Goal: Task Accomplishment & Management: Manage account settings

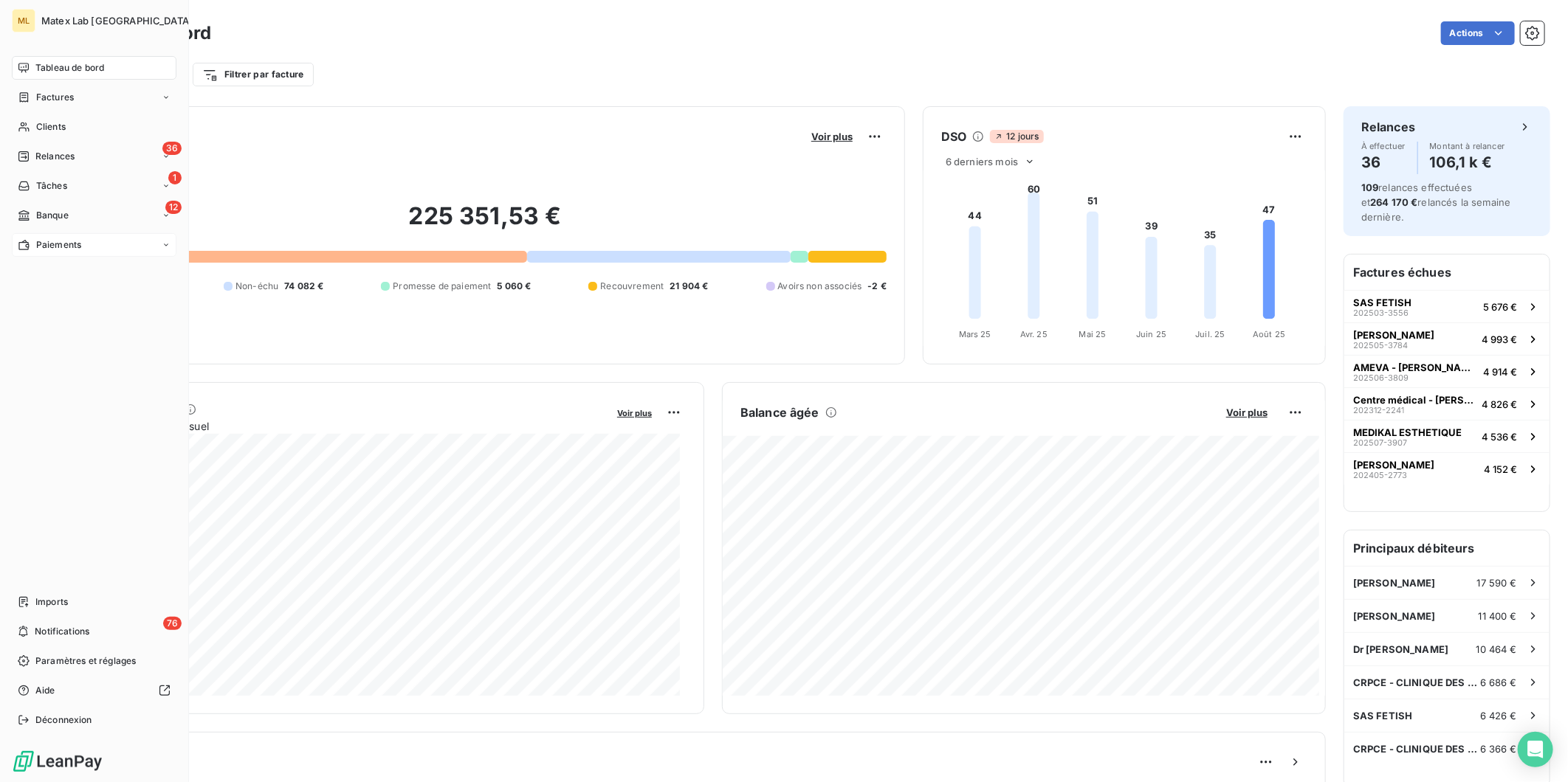
click at [34, 251] on div "Paiements" at bounding box center [49, 245] width 64 height 14
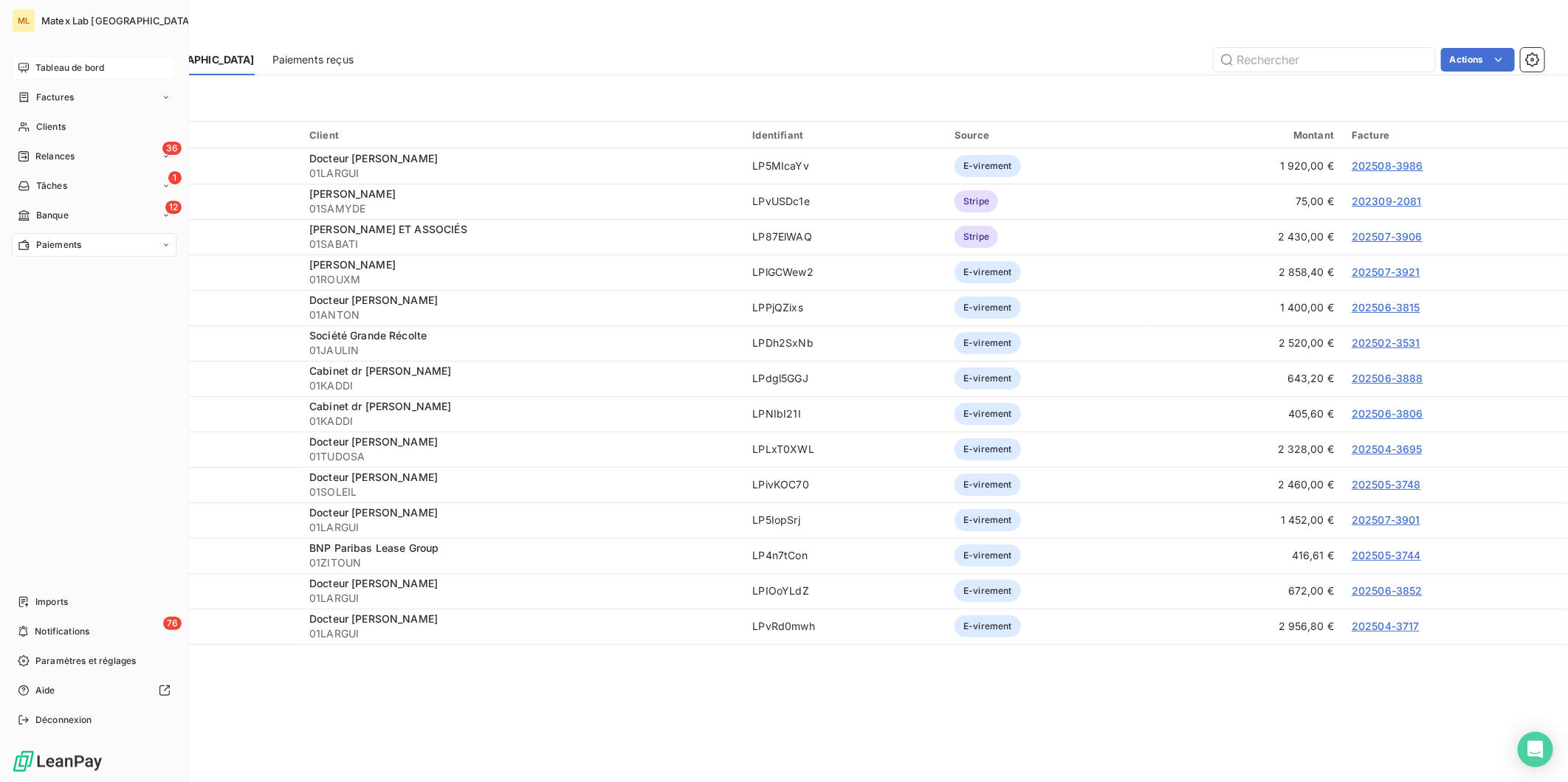
click at [36, 64] on span "Tableau de bord" at bounding box center [70, 68] width 69 height 14
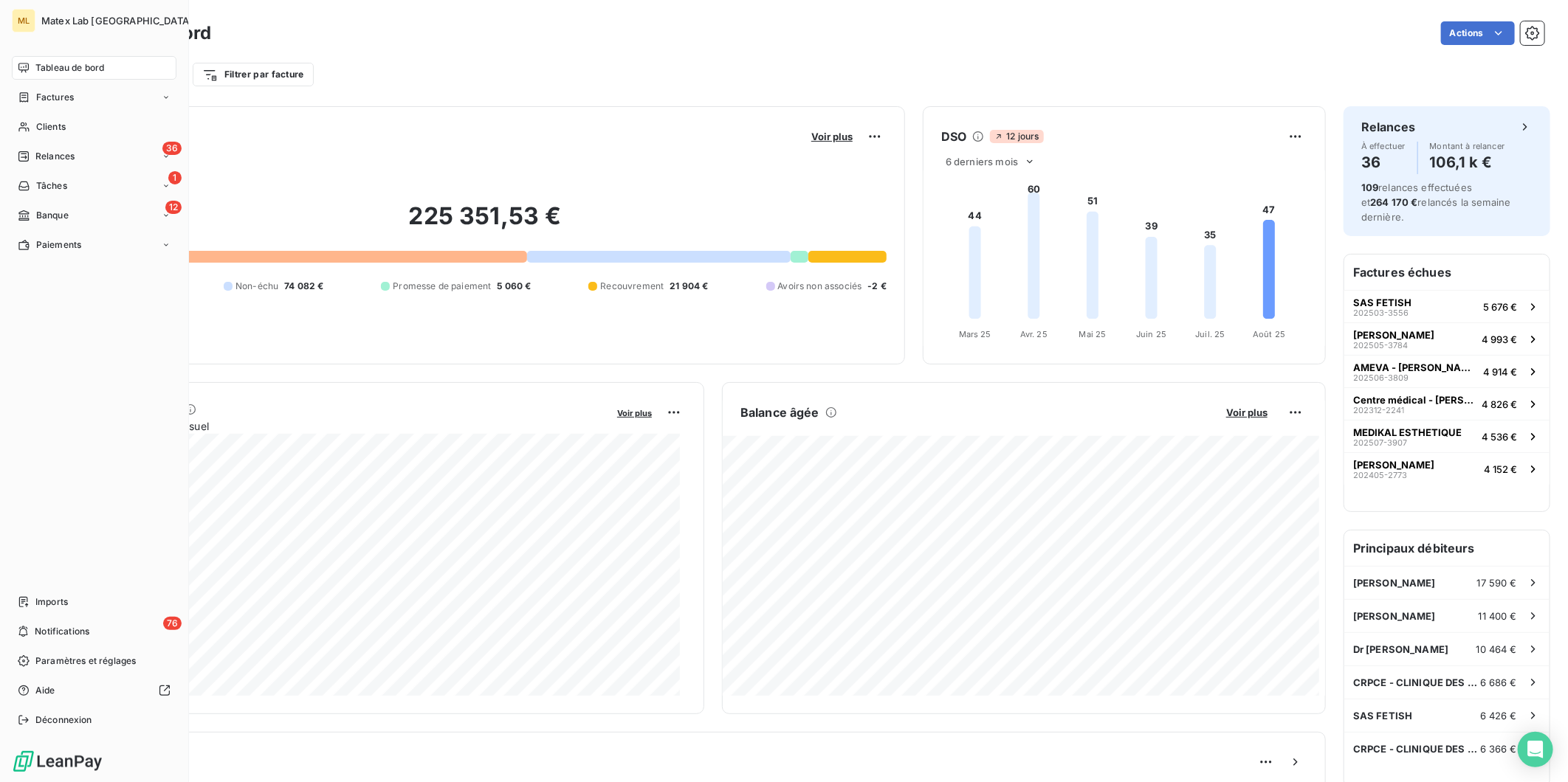
click at [55, 65] on span "Tableau de bord" at bounding box center [70, 68] width 69 height 14
click at [72, 275] on div "Tableau de bord Factures Clients 36 Relances 1 Tâches 12 Banque Paiements Impor…" at bounding box center [94, 394] width 165 height 676
click at [63, 227] on nav "Tableau de bord Factures Clients 36 Relances 1 Tâches 12 Banque Paiements" at bounding box center [94, 156] width 165 height 201
click at [67, 244] on span "Paiements" at bounding box center [59, 245] width 45 height 14
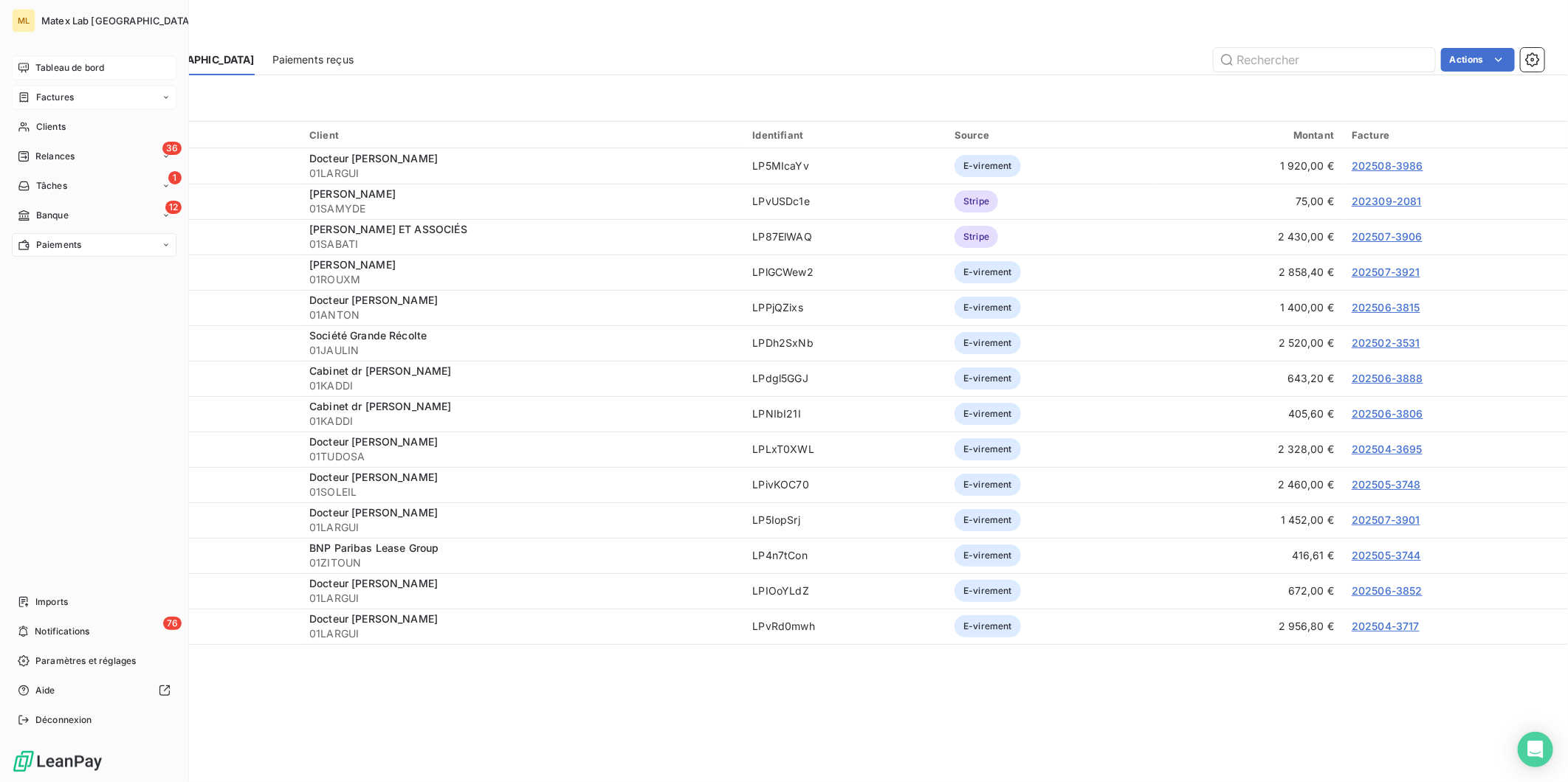
click at [48, 93] on span "Factures" at bounding box center [55, 98] width 37 height 14
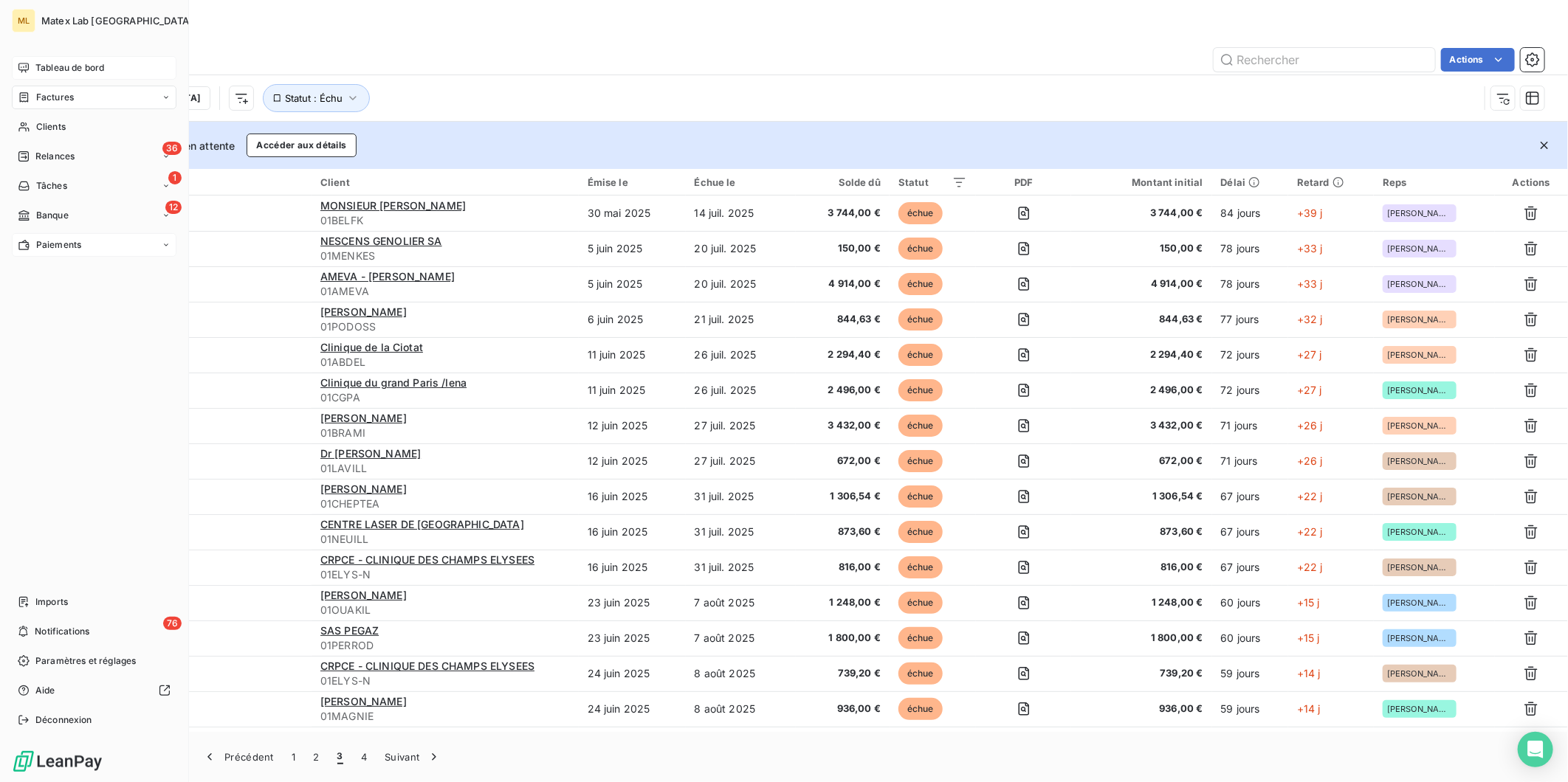
click at [37, 249] on span "Paiements" at bounding box center [59, 245] width 45 height 14
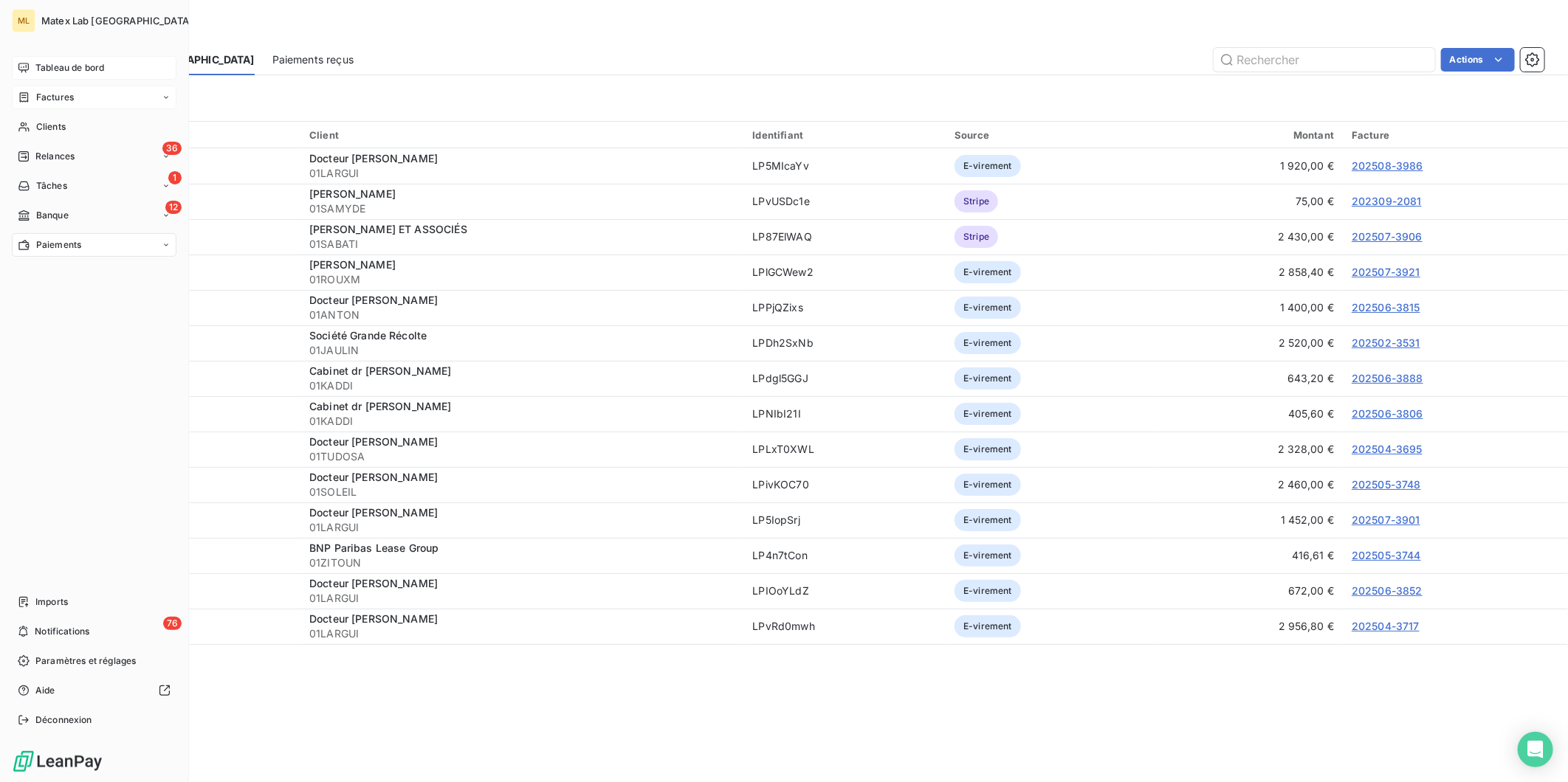
click at [47, 70] on span "Tableau de bord" at bounding box center [70, 68] width 69 height 14
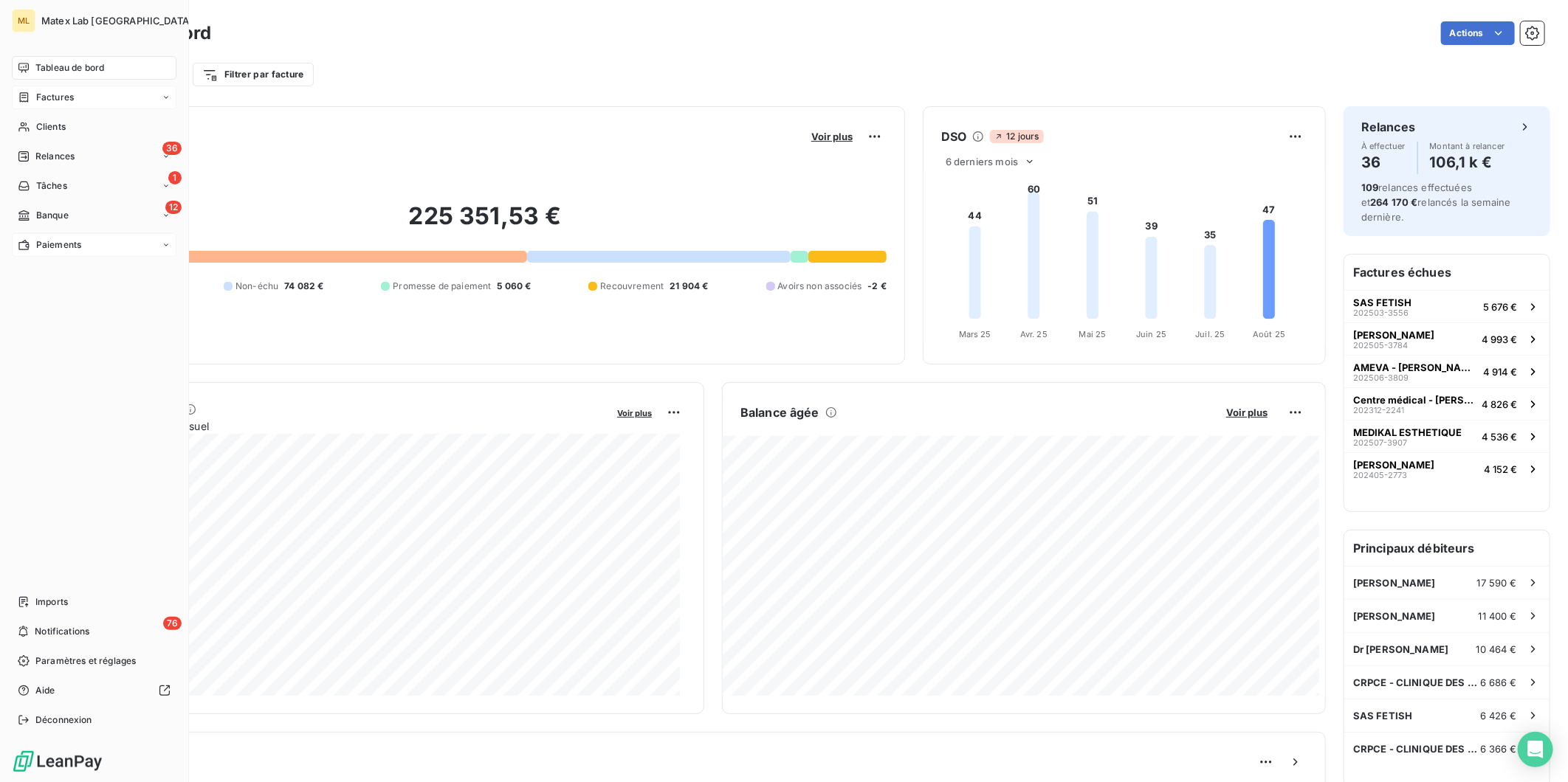
click at [37, 239] on span "Paiements" at bounding box center [59, 245] width 45 height 14
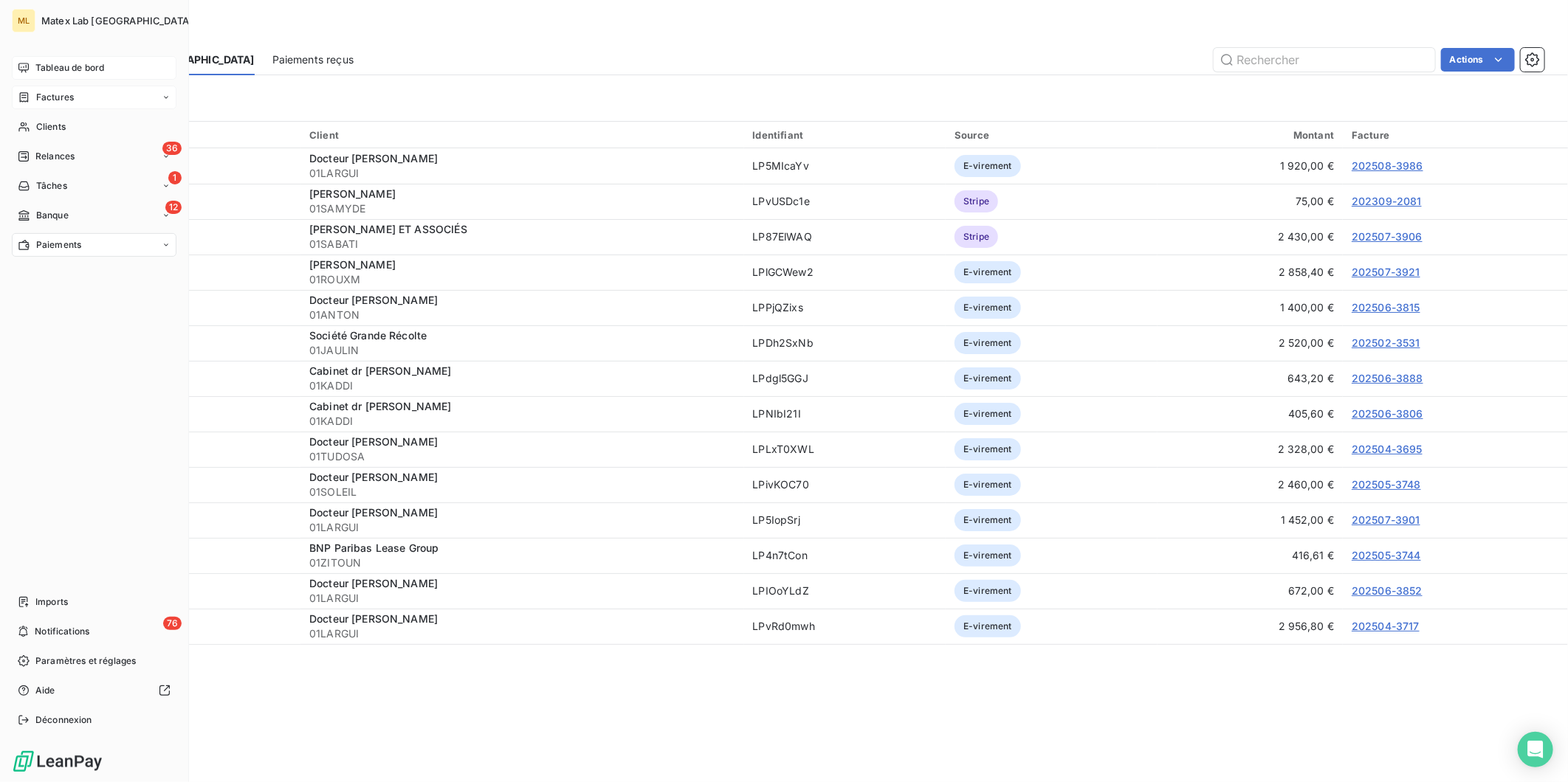
click at [83, 70] on span "Tableau de bord" at bounding box center [70, 68] width 69 height 14
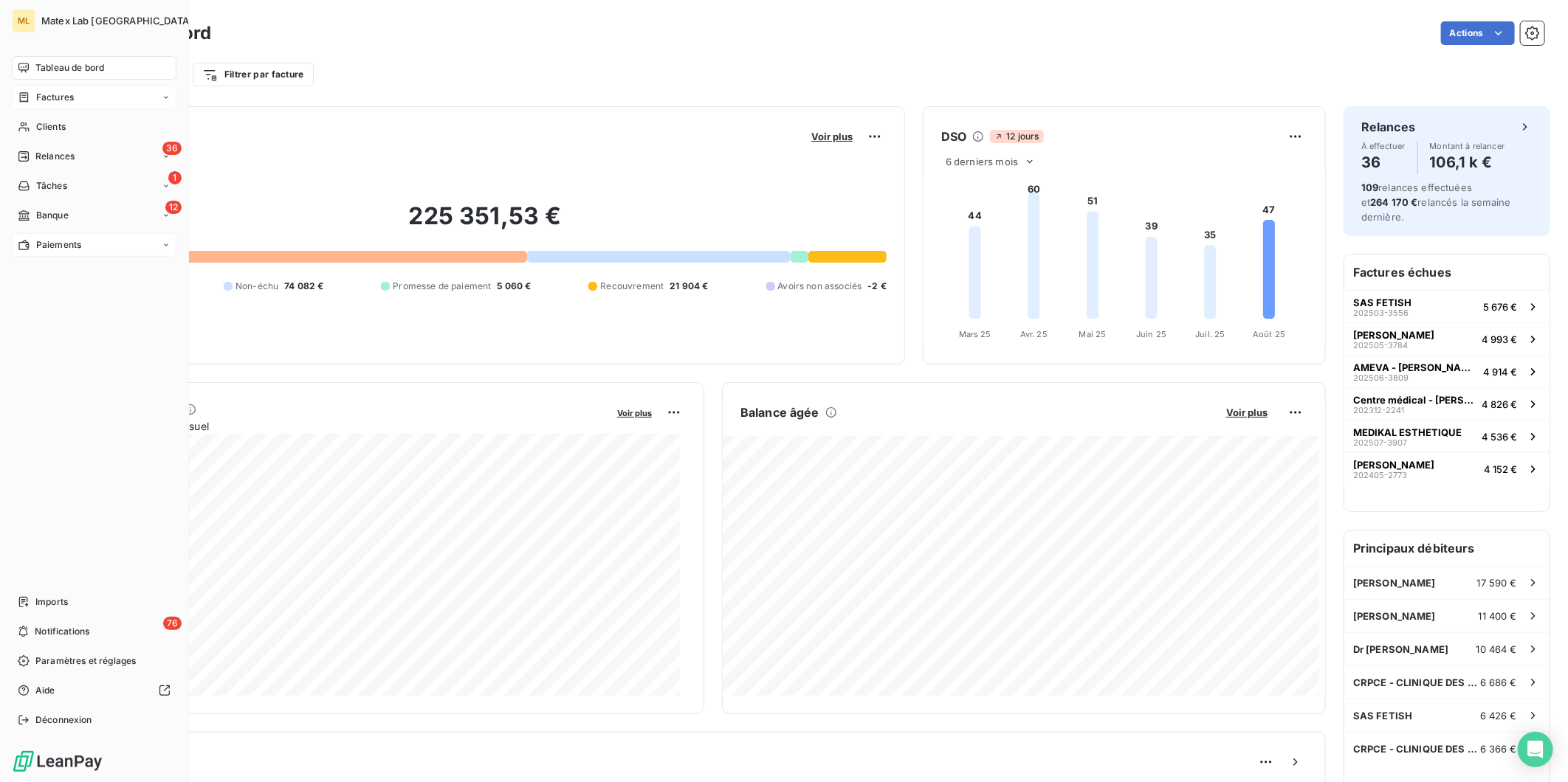
click at [43, 241] on span "Paiements" at bounding box center [59, 245] width 45 height 14
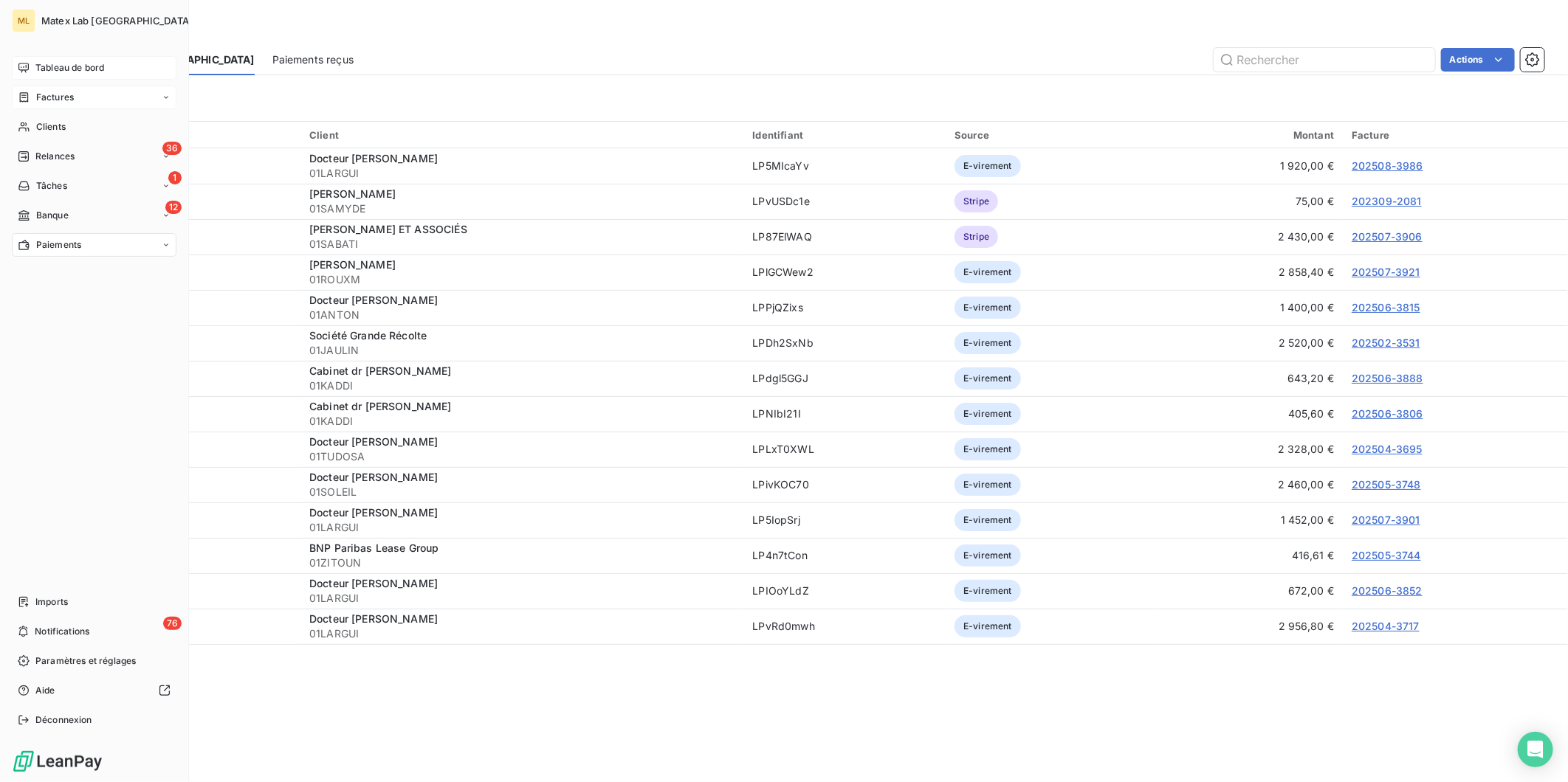
click at [67, 94] on span "Factures" at bounding box center [55, 98] width 37 height 14
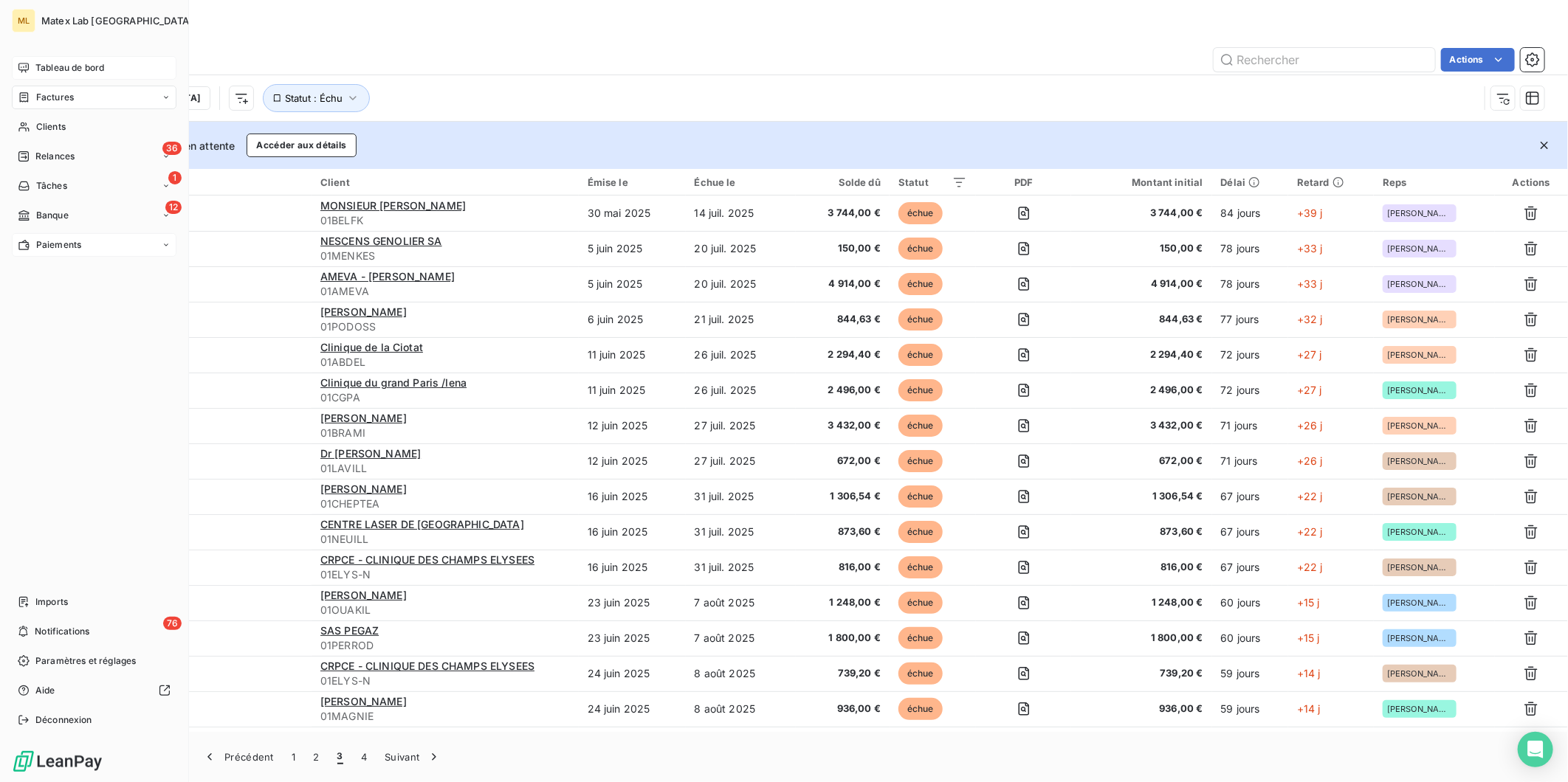
click at [31, 60] on div "Tableau de bord" at bounding box center [94, 68] width 165 height 24
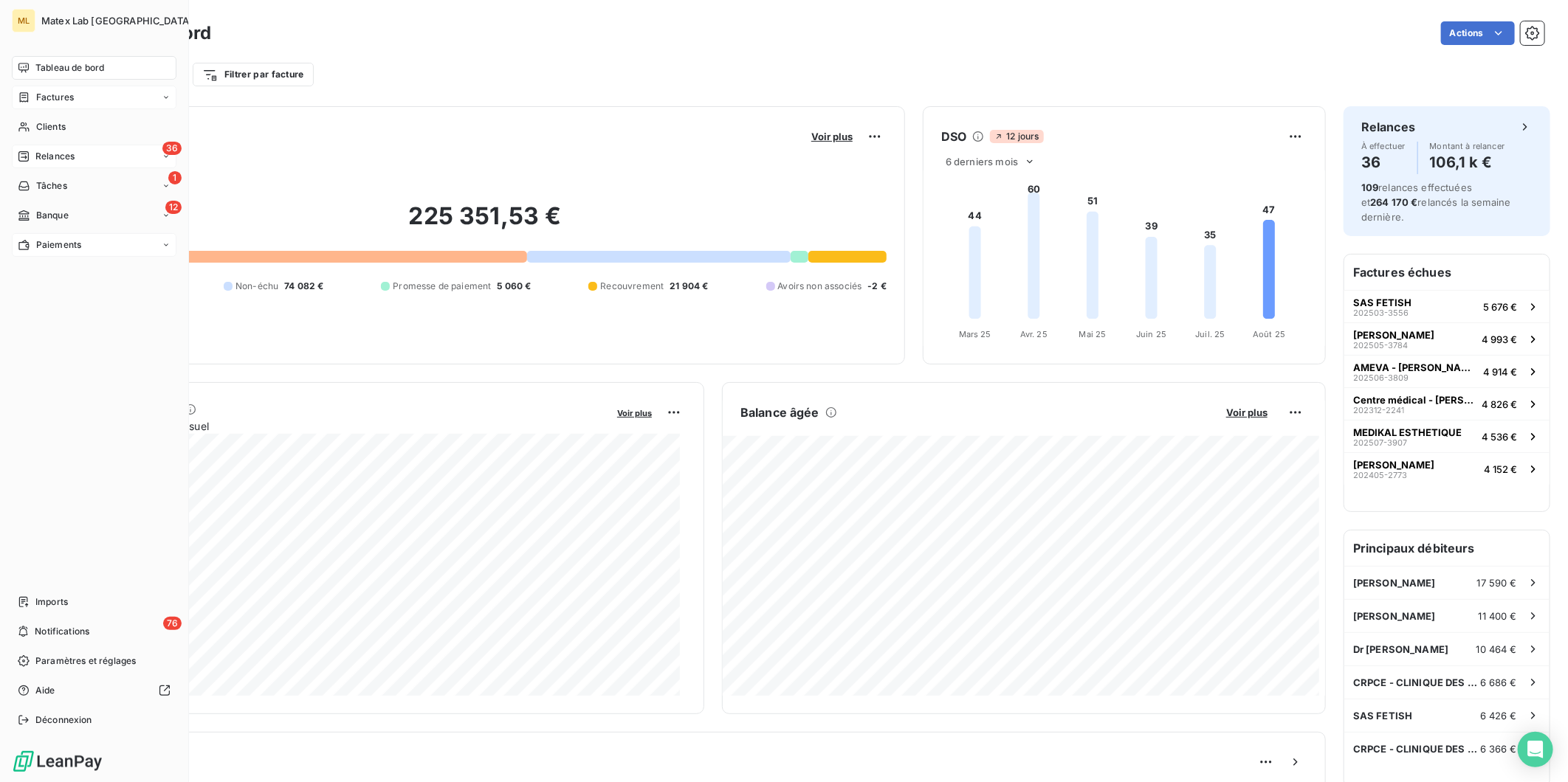
click at [80, 152] on div "36 Relances" at bounding box center [94, 156] width 165 height 24
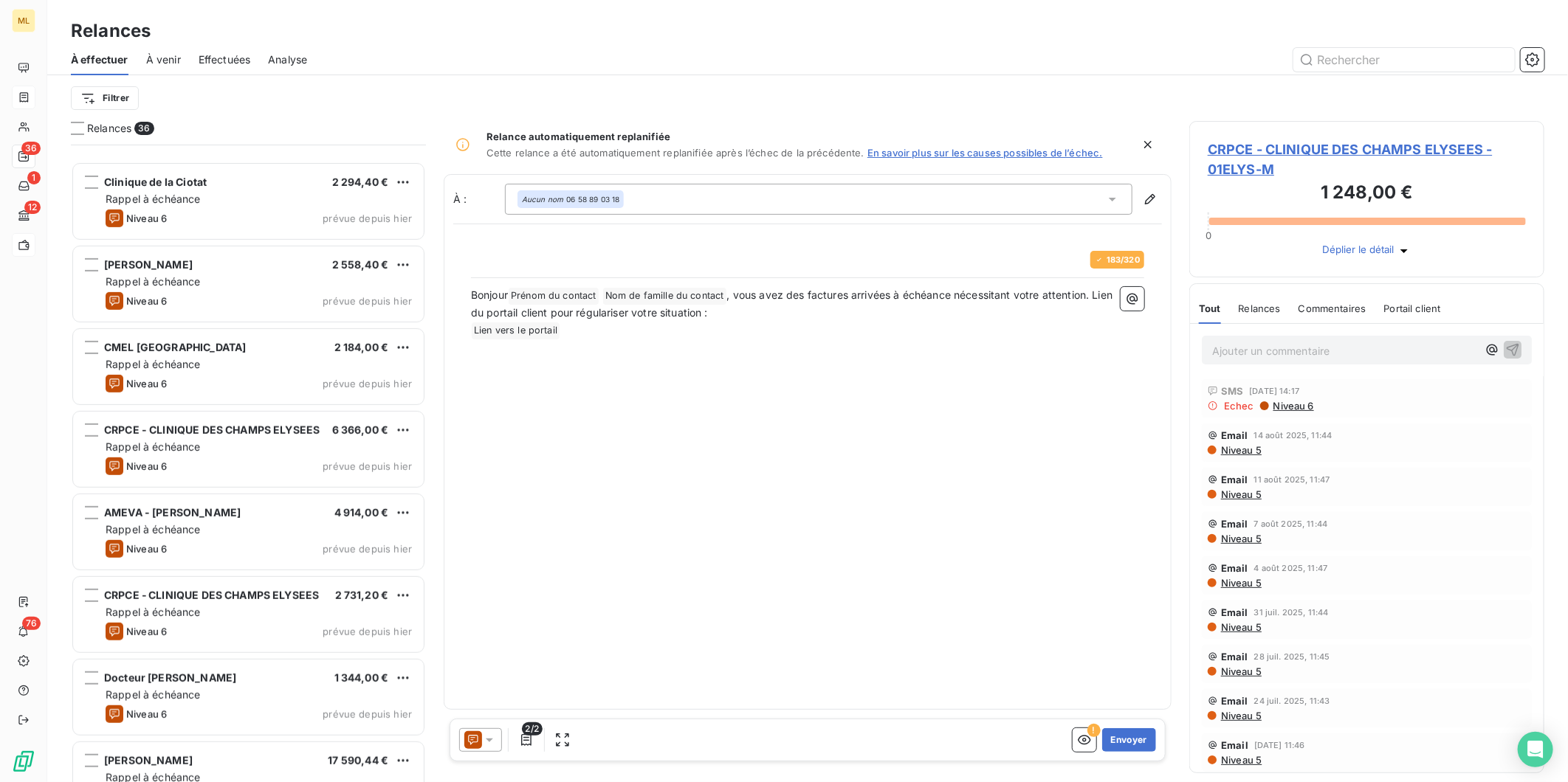
scroll to position [574, 0]
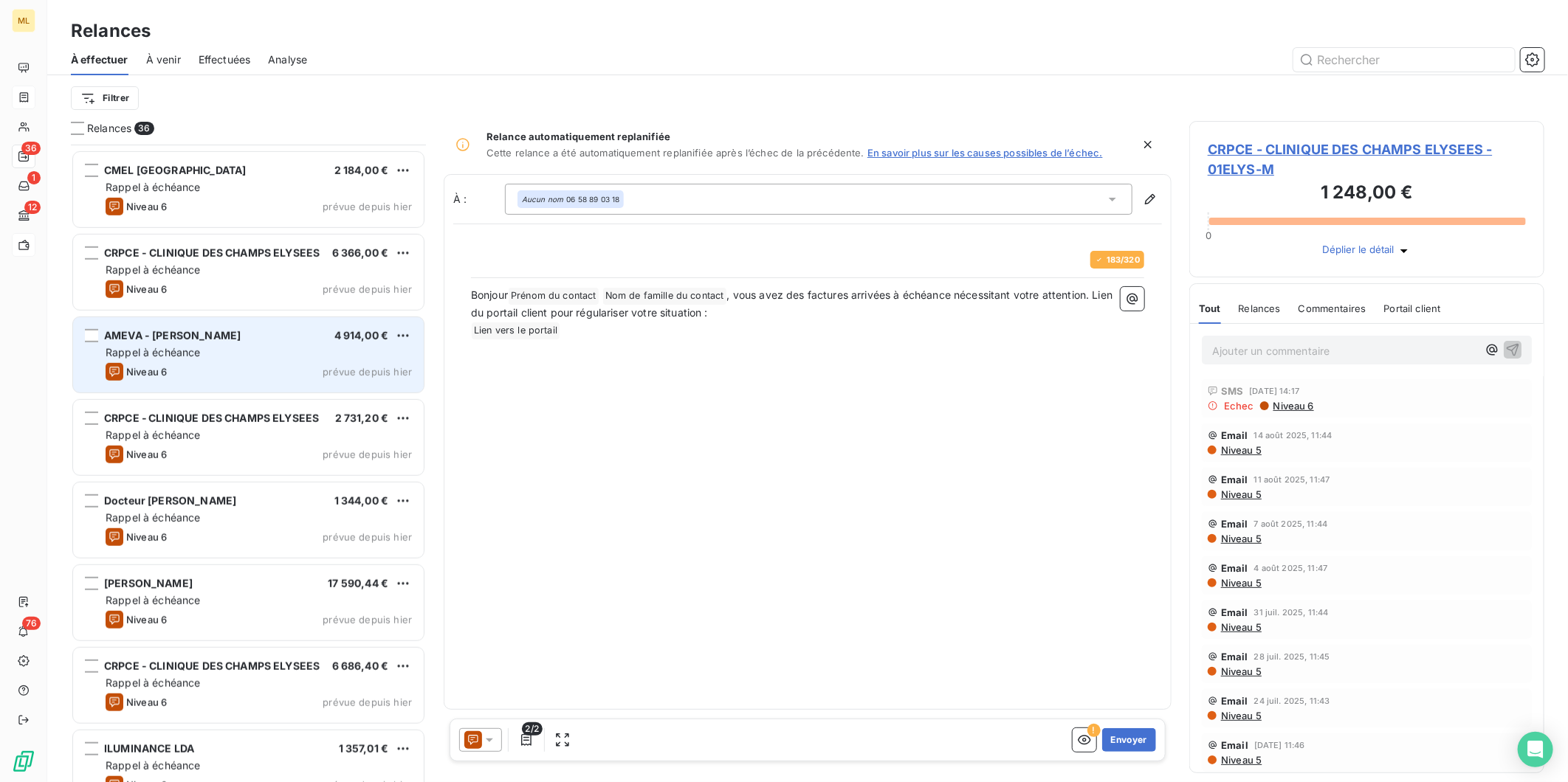
click at [256, 350] on div "Rappel à échéance" at bounding box center [258, 352] width 306 height 14
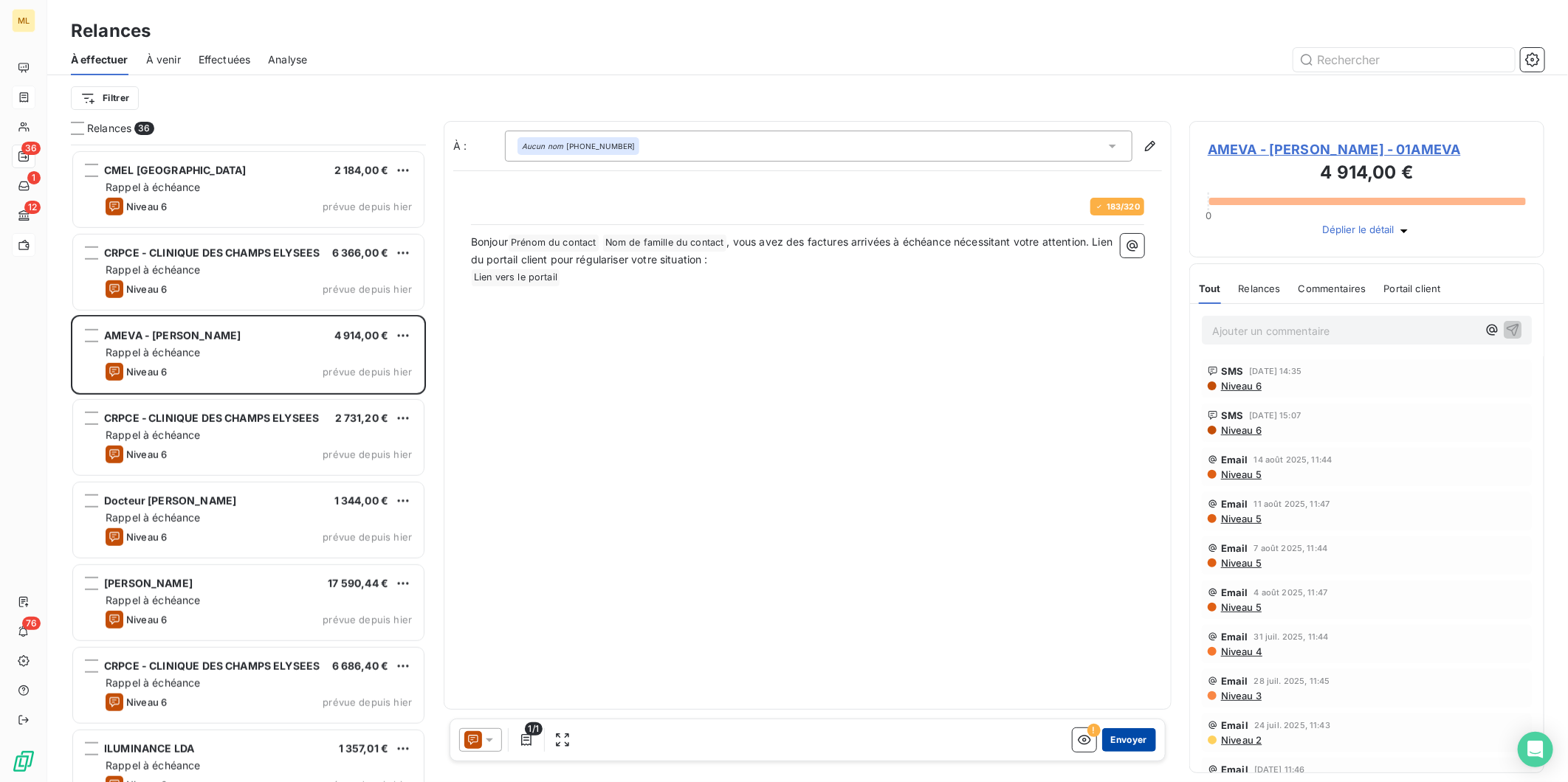
click at [1134, 741] on button "Envoyer" at bounding box center [1128, 740] width 54 height 24
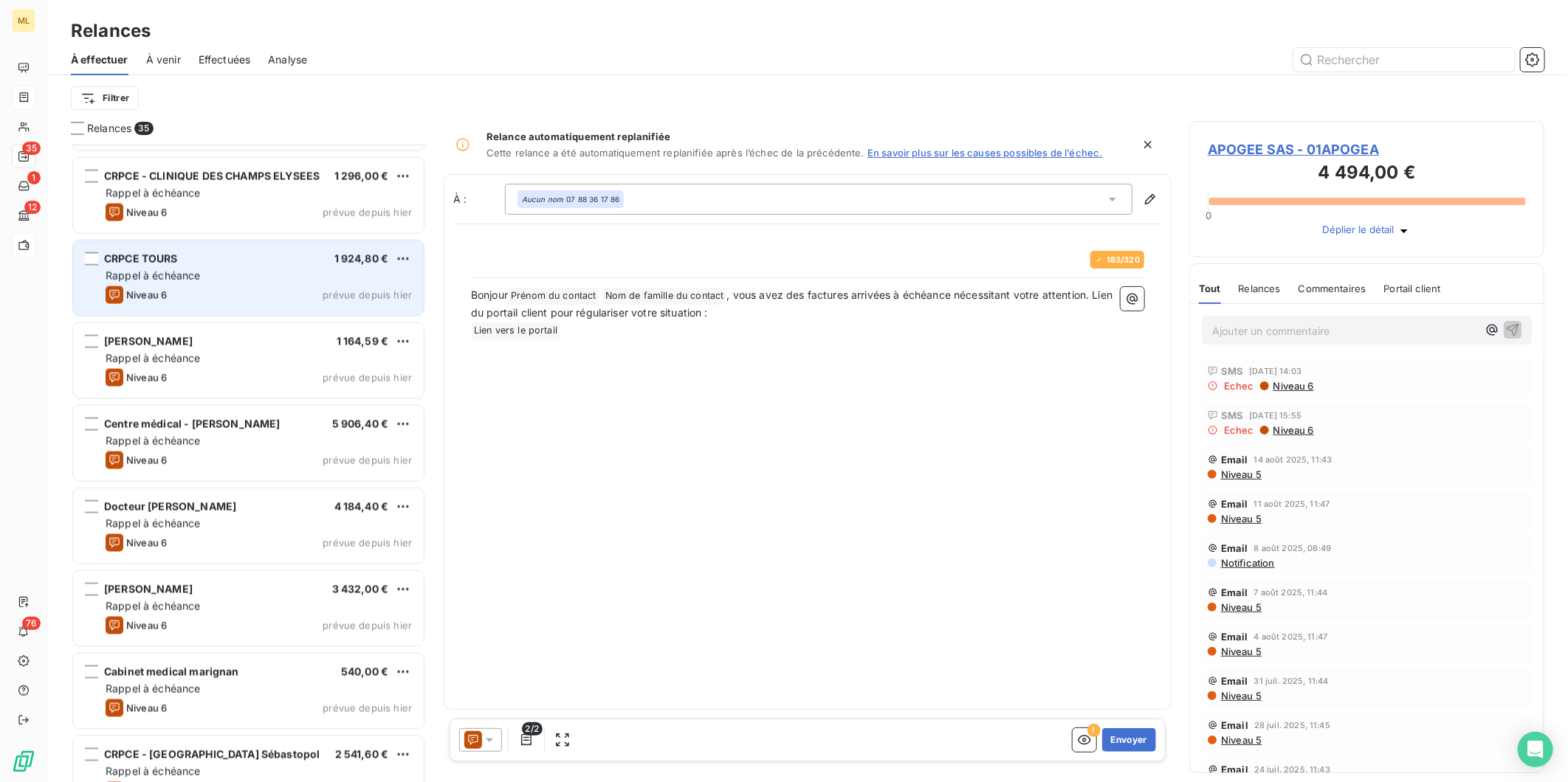
scroll to position [1476, 0]
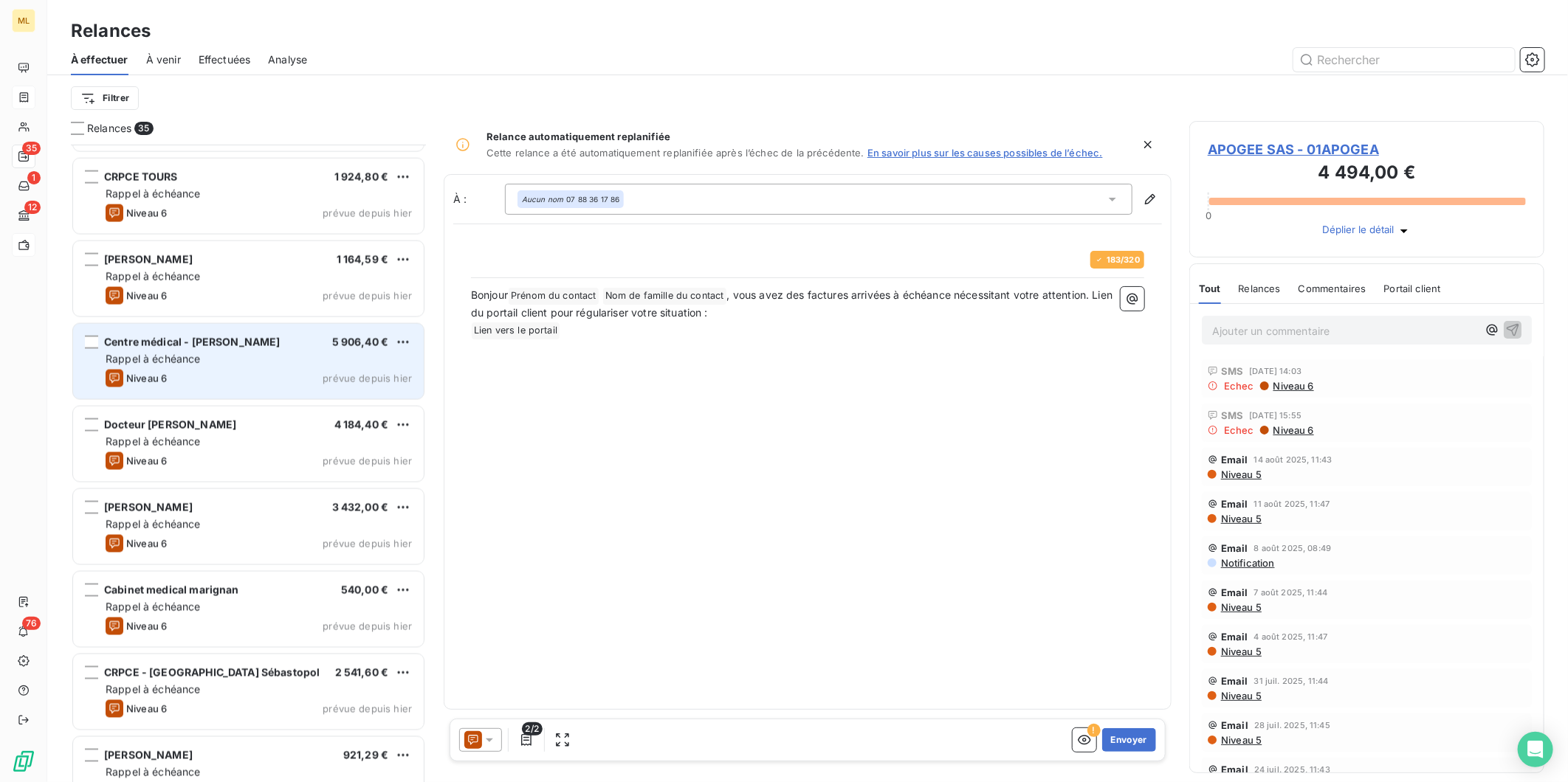
click at [248, 367] on div "Centre médical - [PERSON_NAME] 5 906,40 € Rappel à échéance Niveau 6 prévue dep…" at bounding box center [248, 361] width 350 height 76
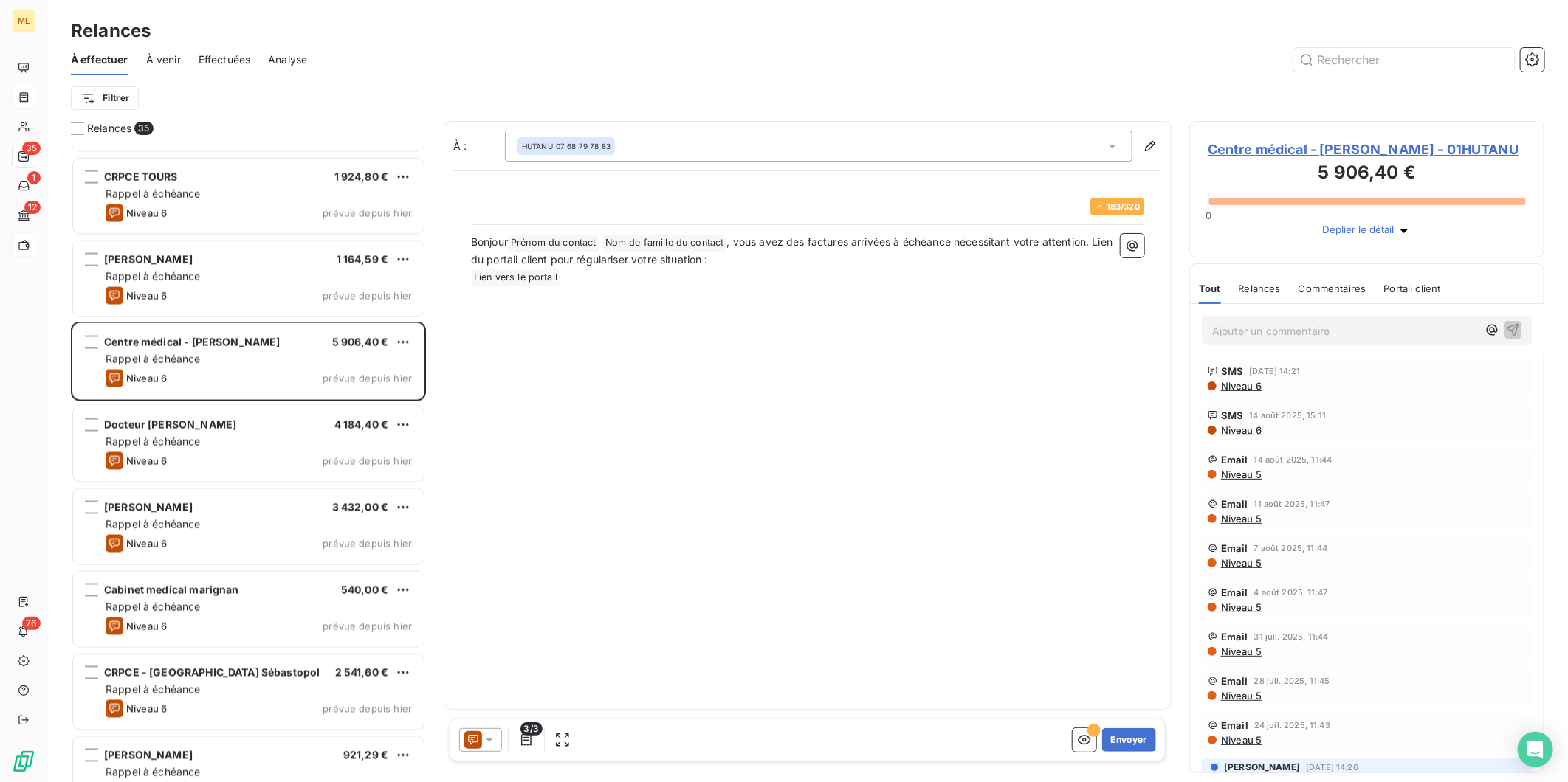
click at [918, 246] on span ", vous avez des factures arrivées à échéance nécessitant votre attention. Lien …" at bounding box center [793, 251] width 645 height 31
click at [1125, 739] on button "Envoyer" at bounding box center [1128, 740] width 54 height 24
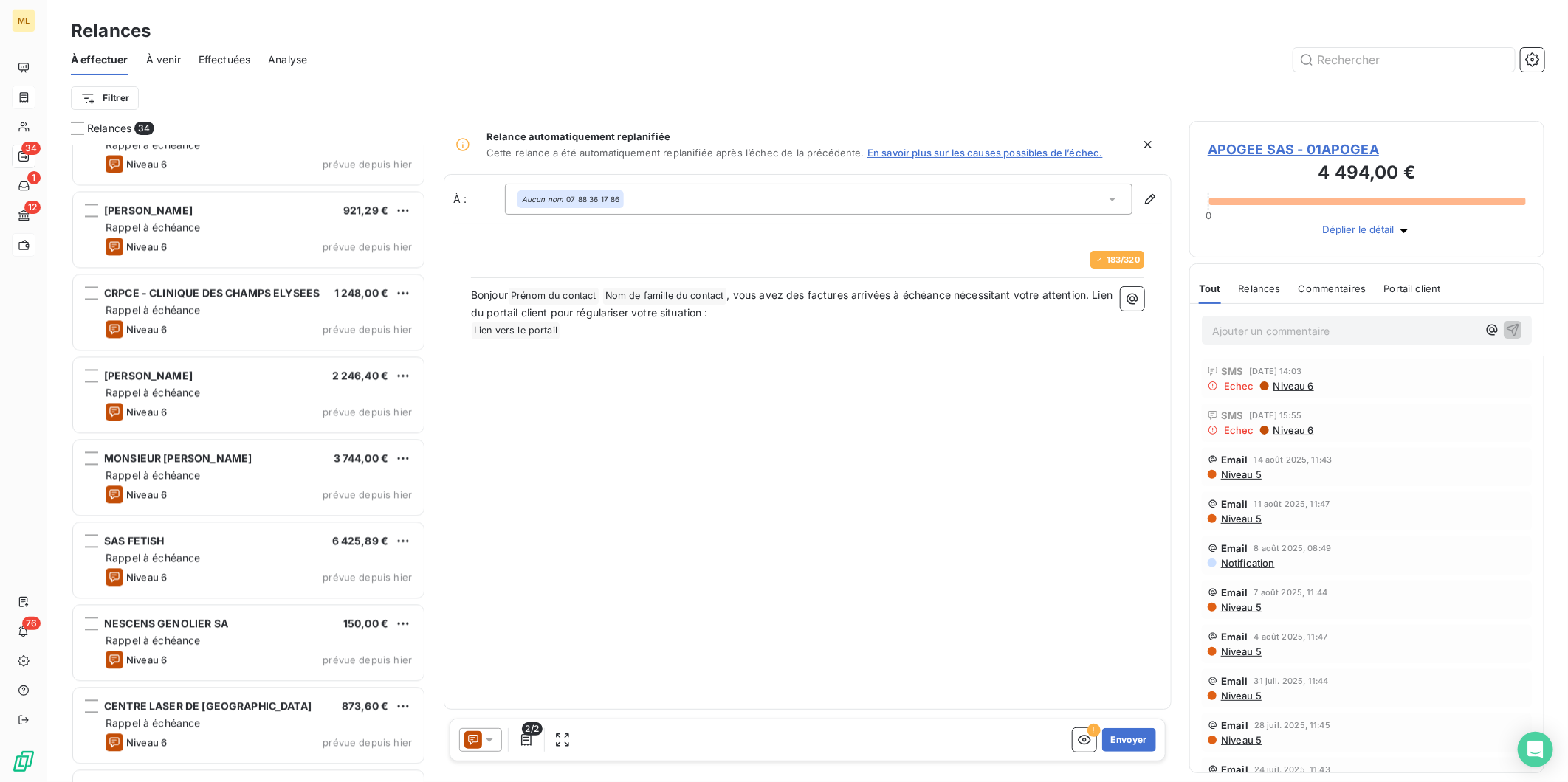
scroll to position [1968, 0]
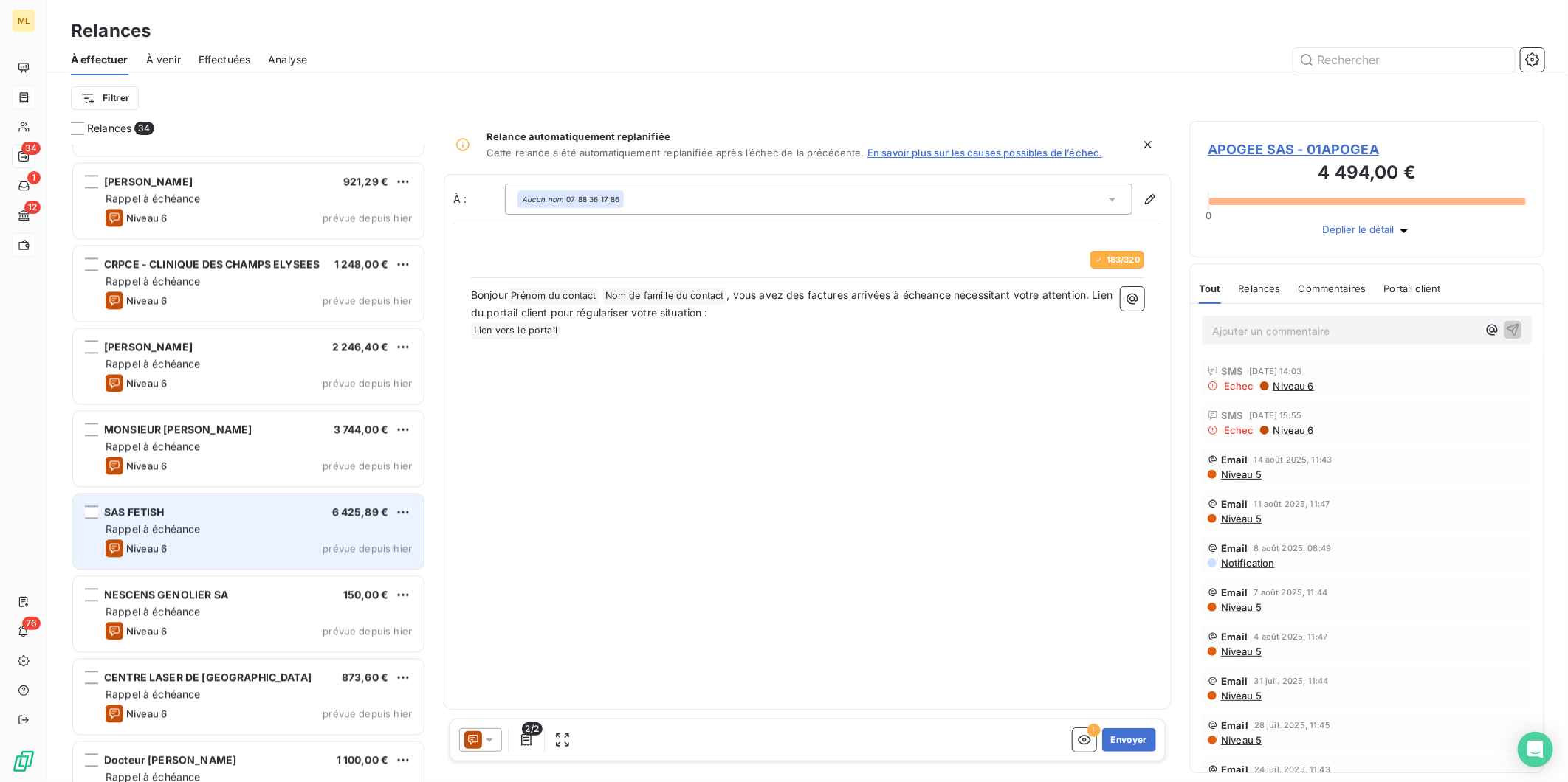
click at [288, 535] on div "Rappel à échéance" at bounding box center [258, 529] width 306 height 14
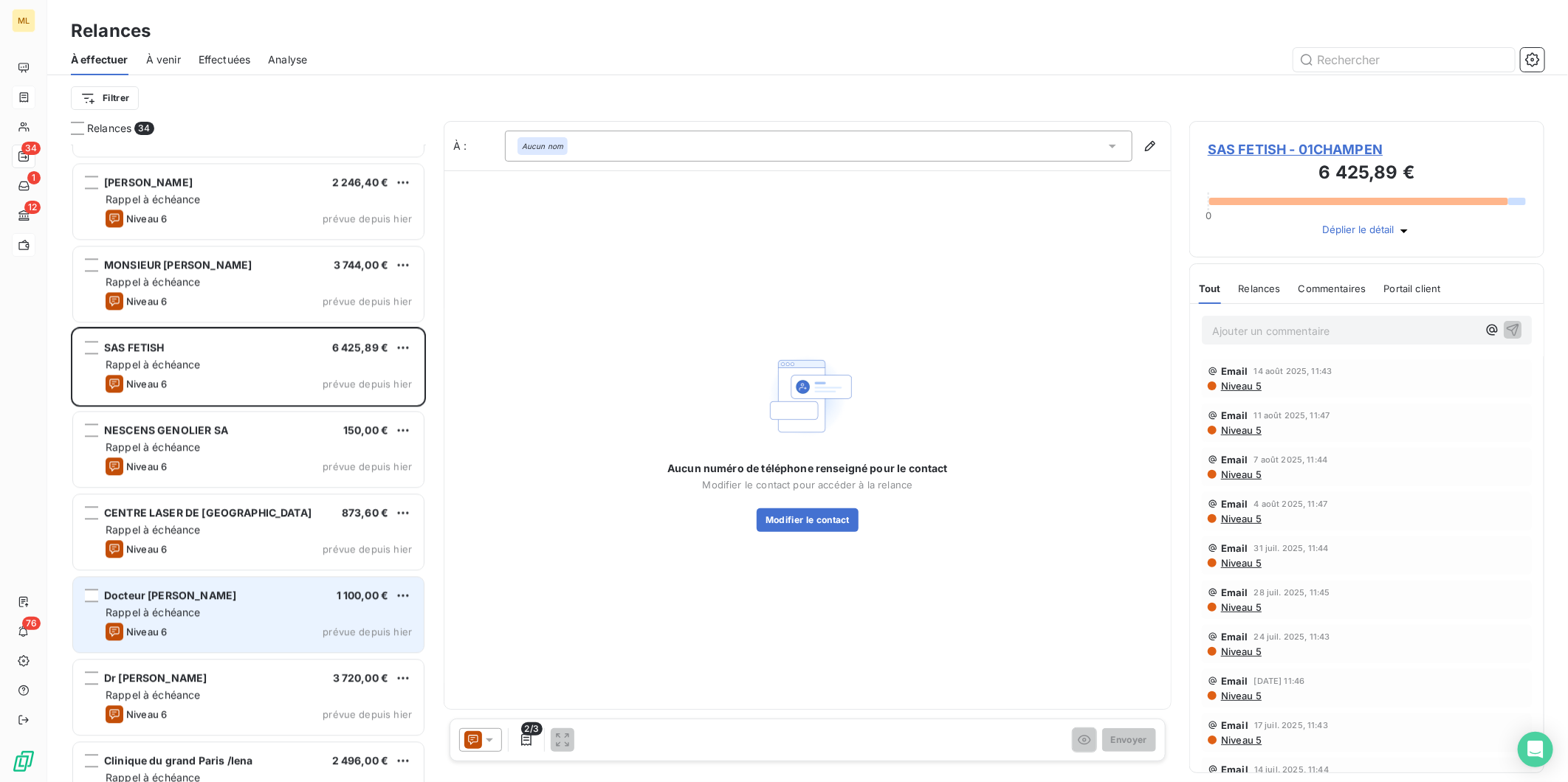
scroll to position [2172, 0]
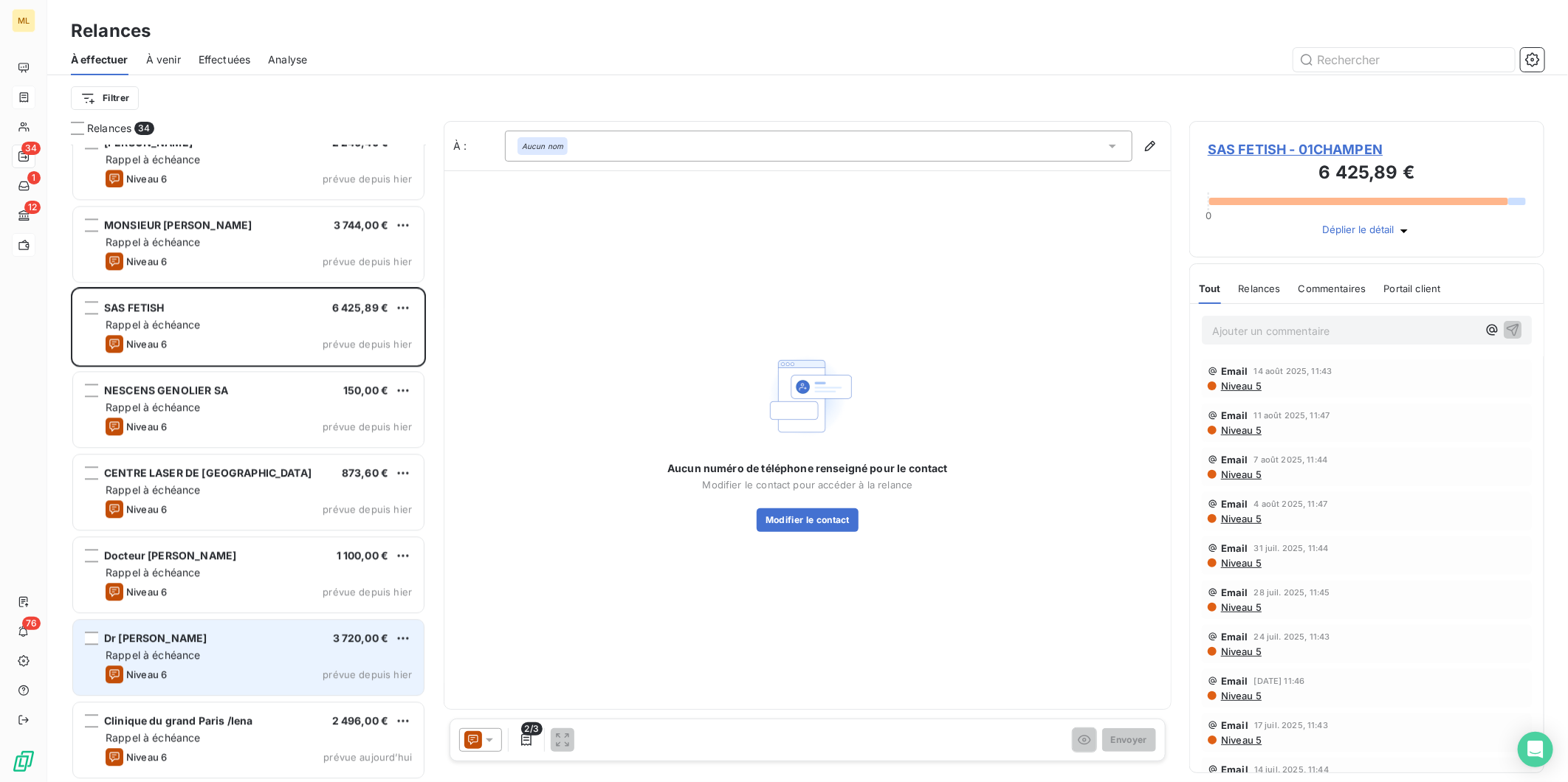
click at [298, 643] on div "Dr [PERSON_NAME] 3 720,00 €" at bounding box center [258, 638] width 306 height 14
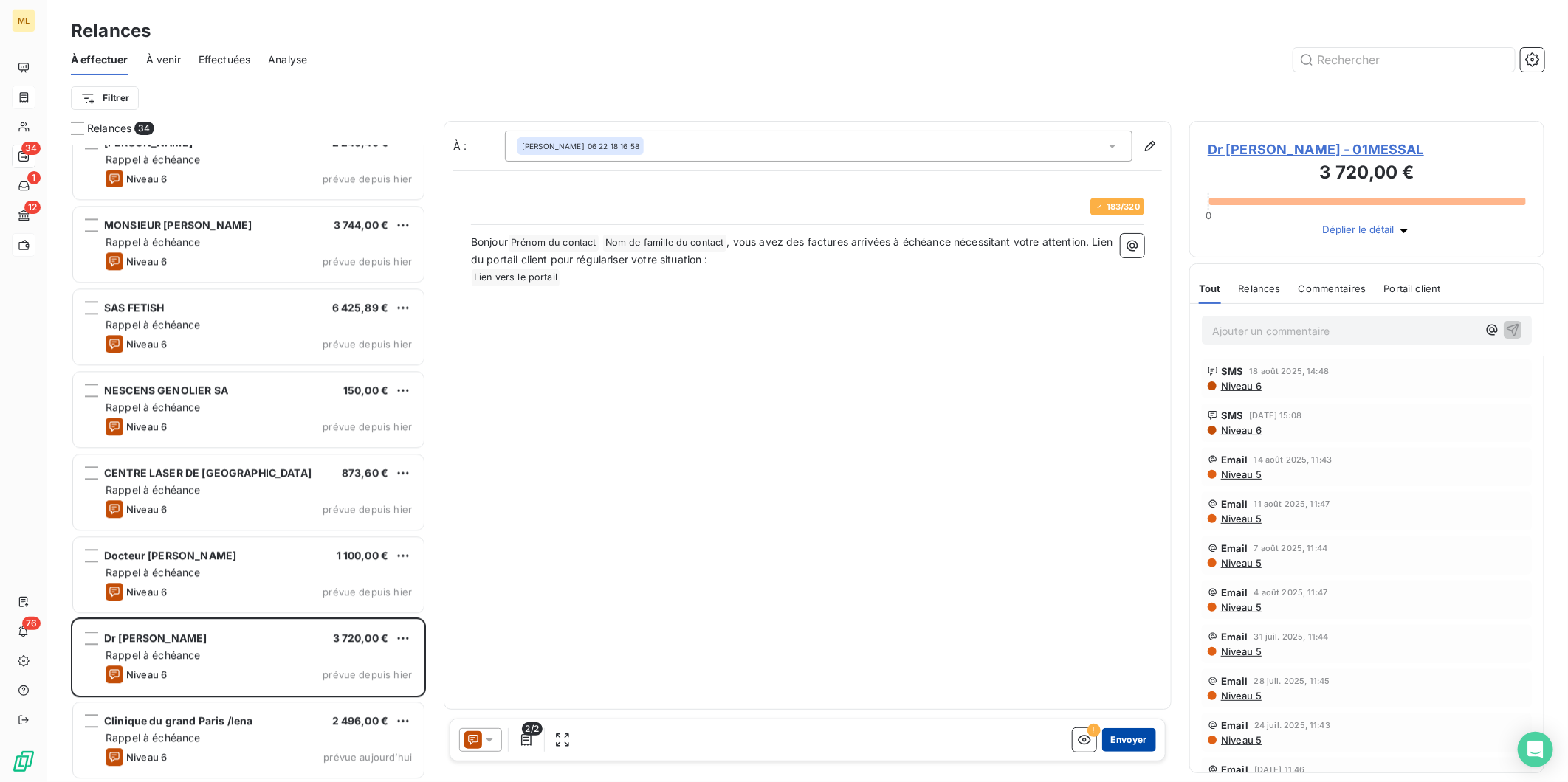
click at [1135, 735] on button "Envoyer" at bounding box center [1128, 740] width 54 height 24
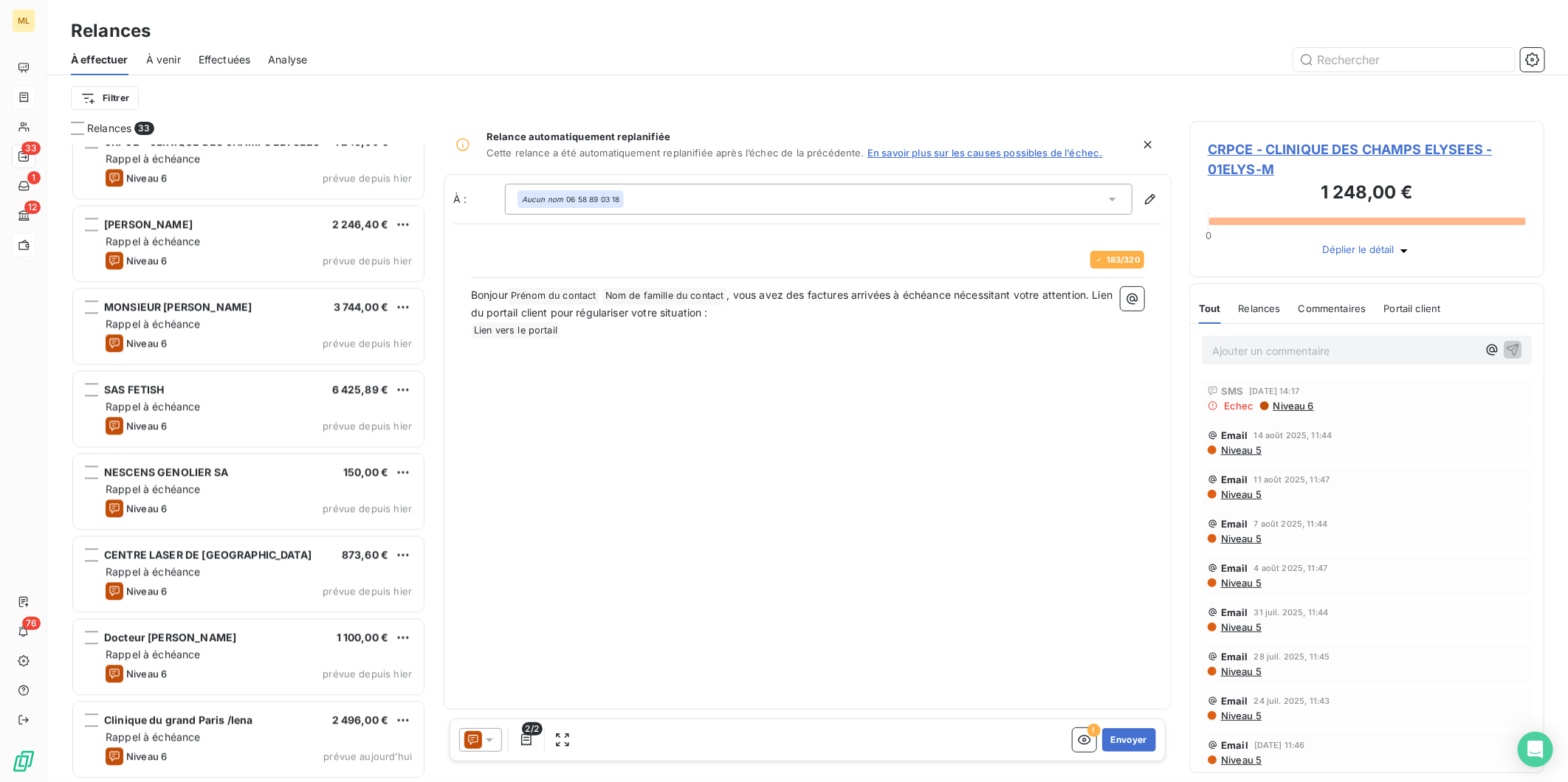
scroll to position [2089, 0]
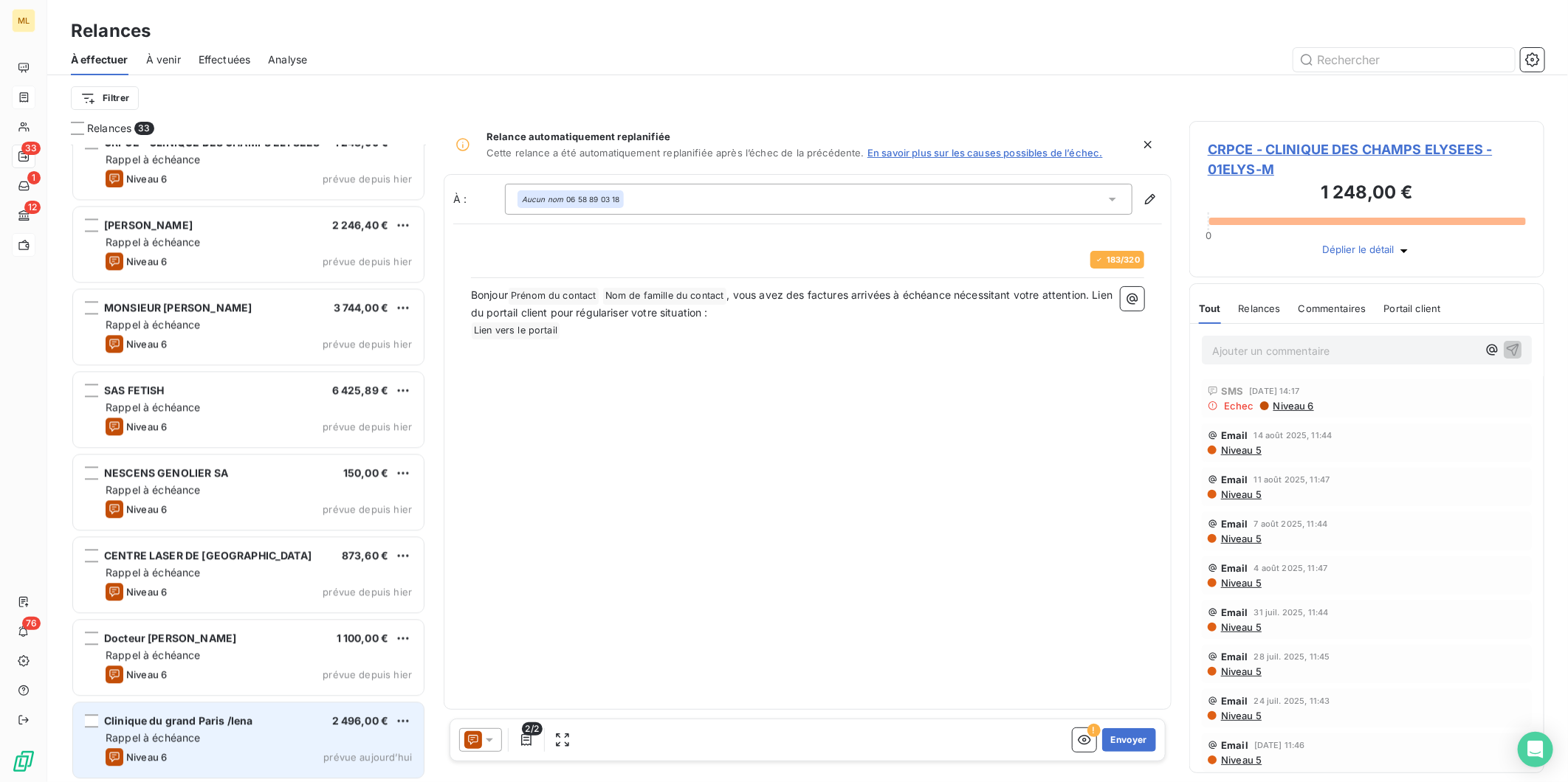
click at [222, 727] on div "Clinique du grand Paris /Iena" at bounding box center [178, 720] width 148 height 14
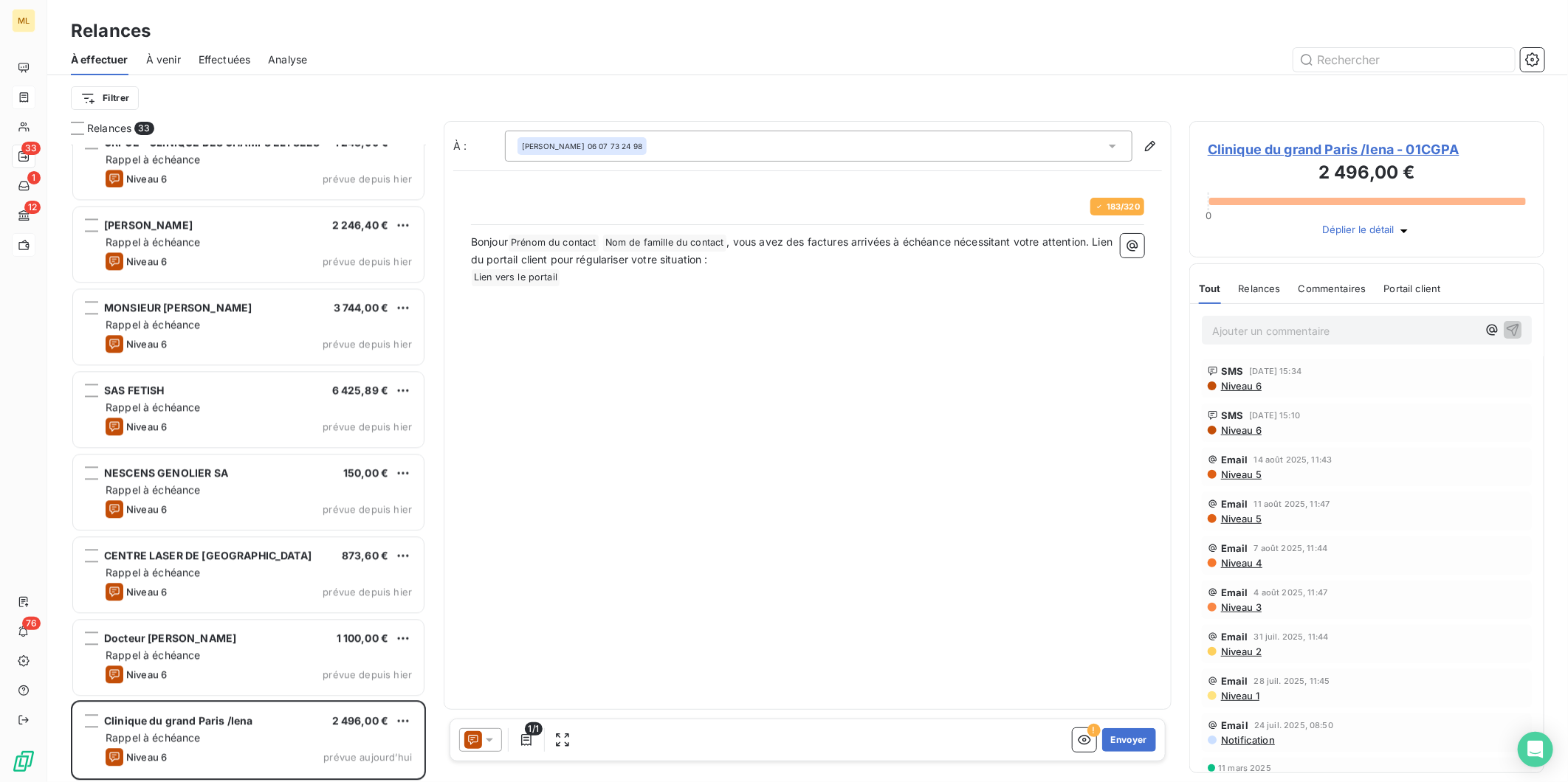
click at [1250, 384] on span "Niveau 6" at bounding box center [1240, 386] width 42 height 12
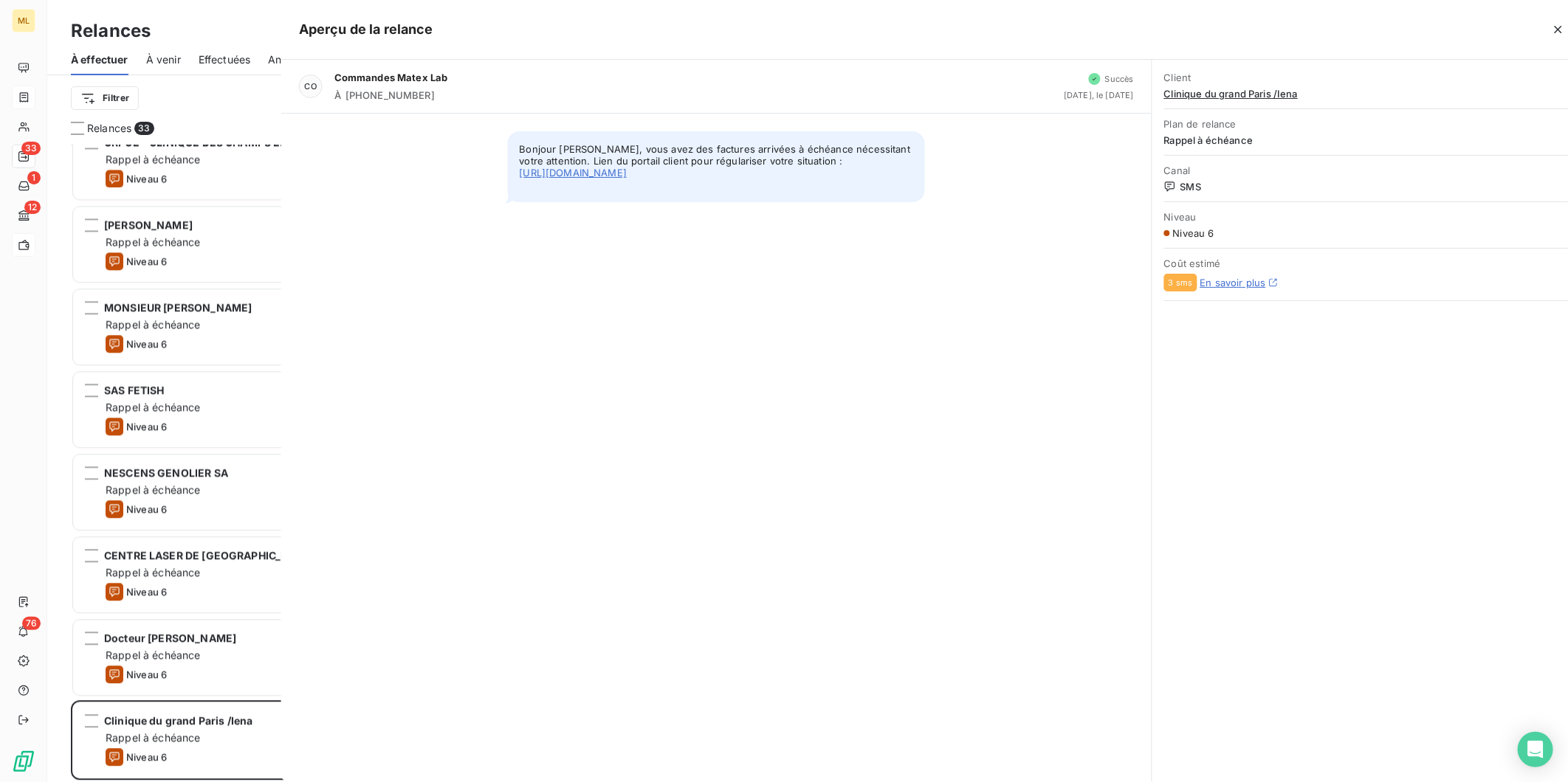
scroll to position [624, 343]
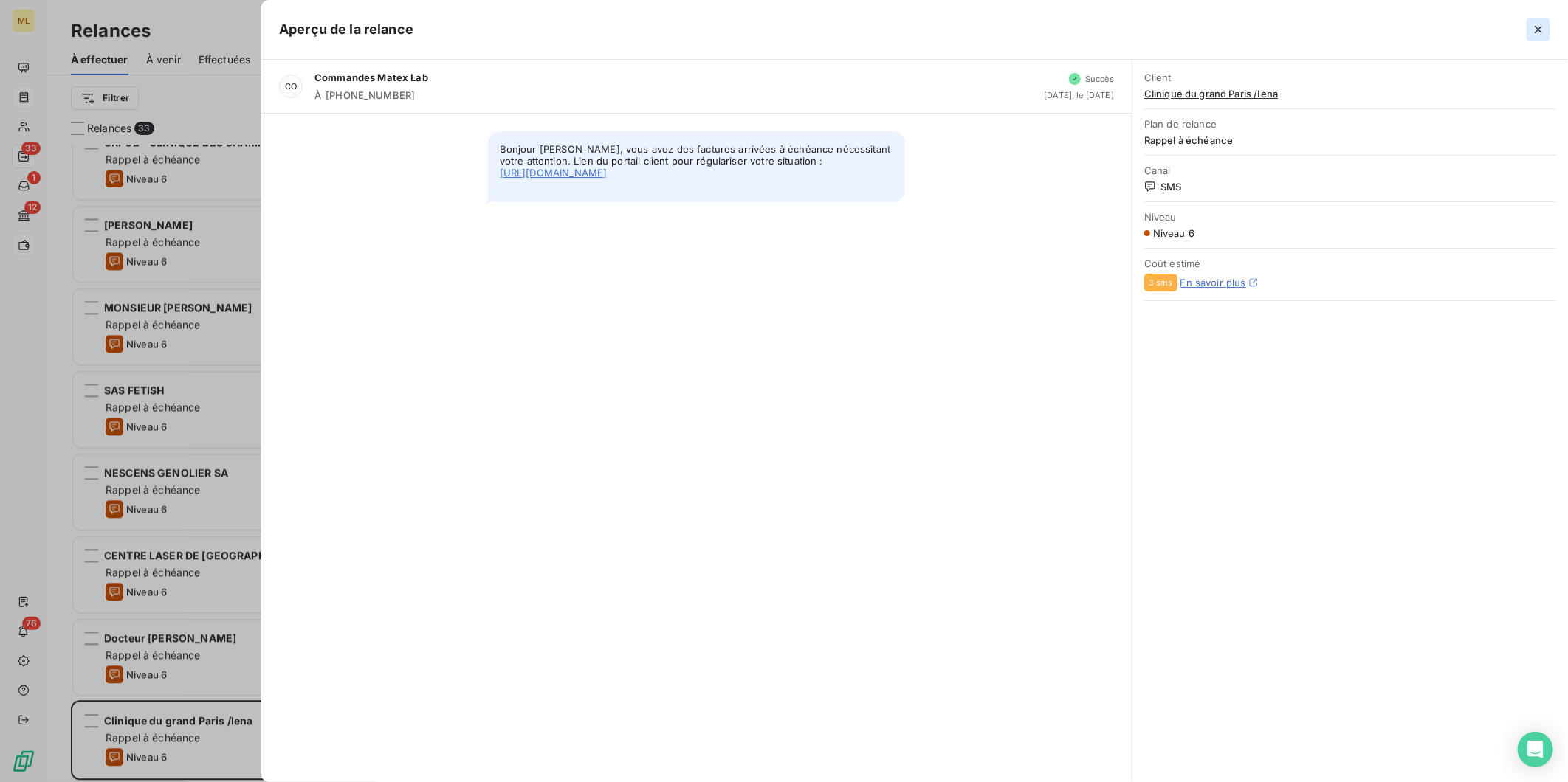
click at [1534, 26] on icon "button" at bounding box center [1537, 29] width 14 height 14
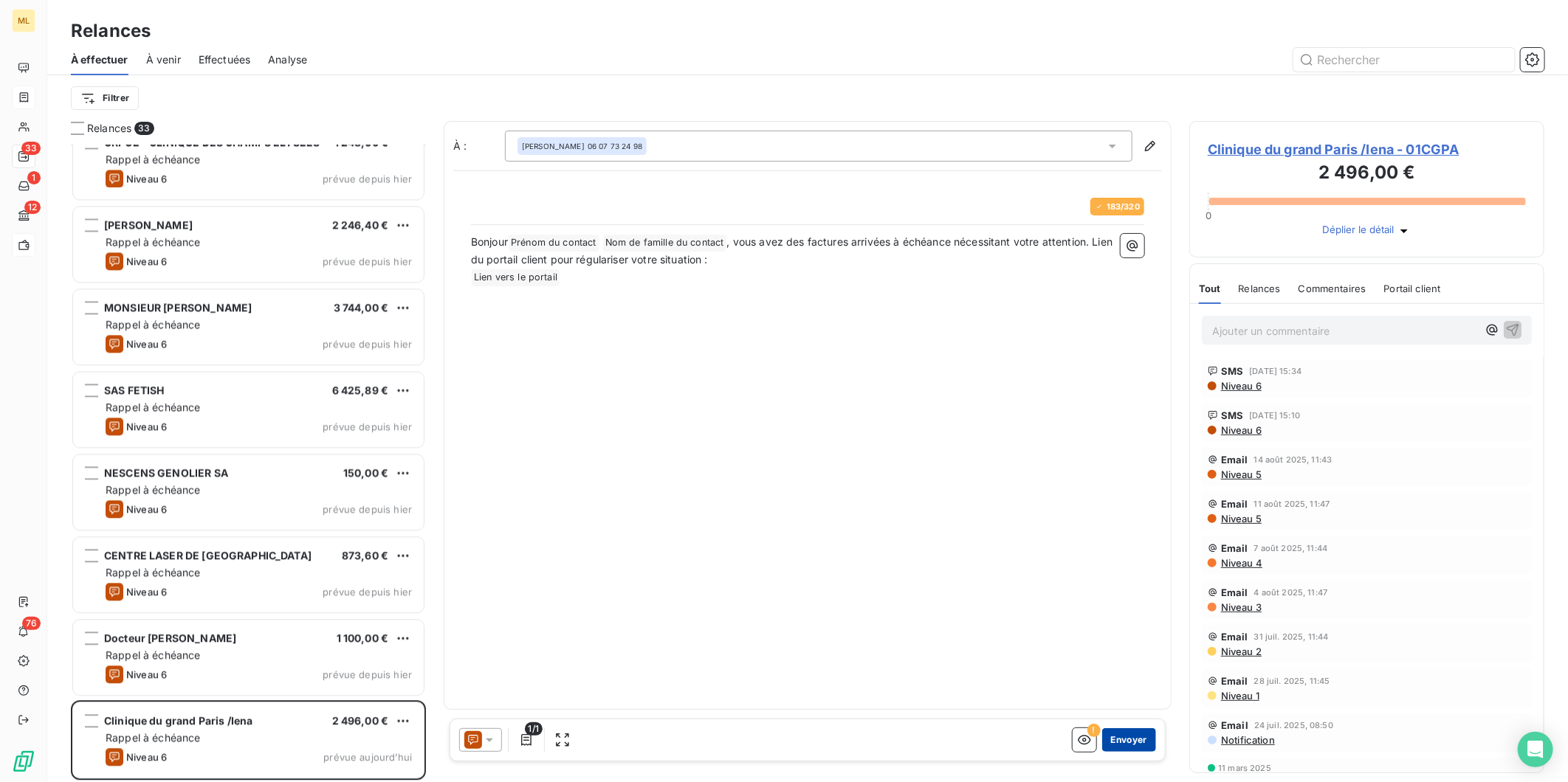
click at [1126, 740] on button "Envoyer" at bounding box center [1128, 740] width 54 height 24
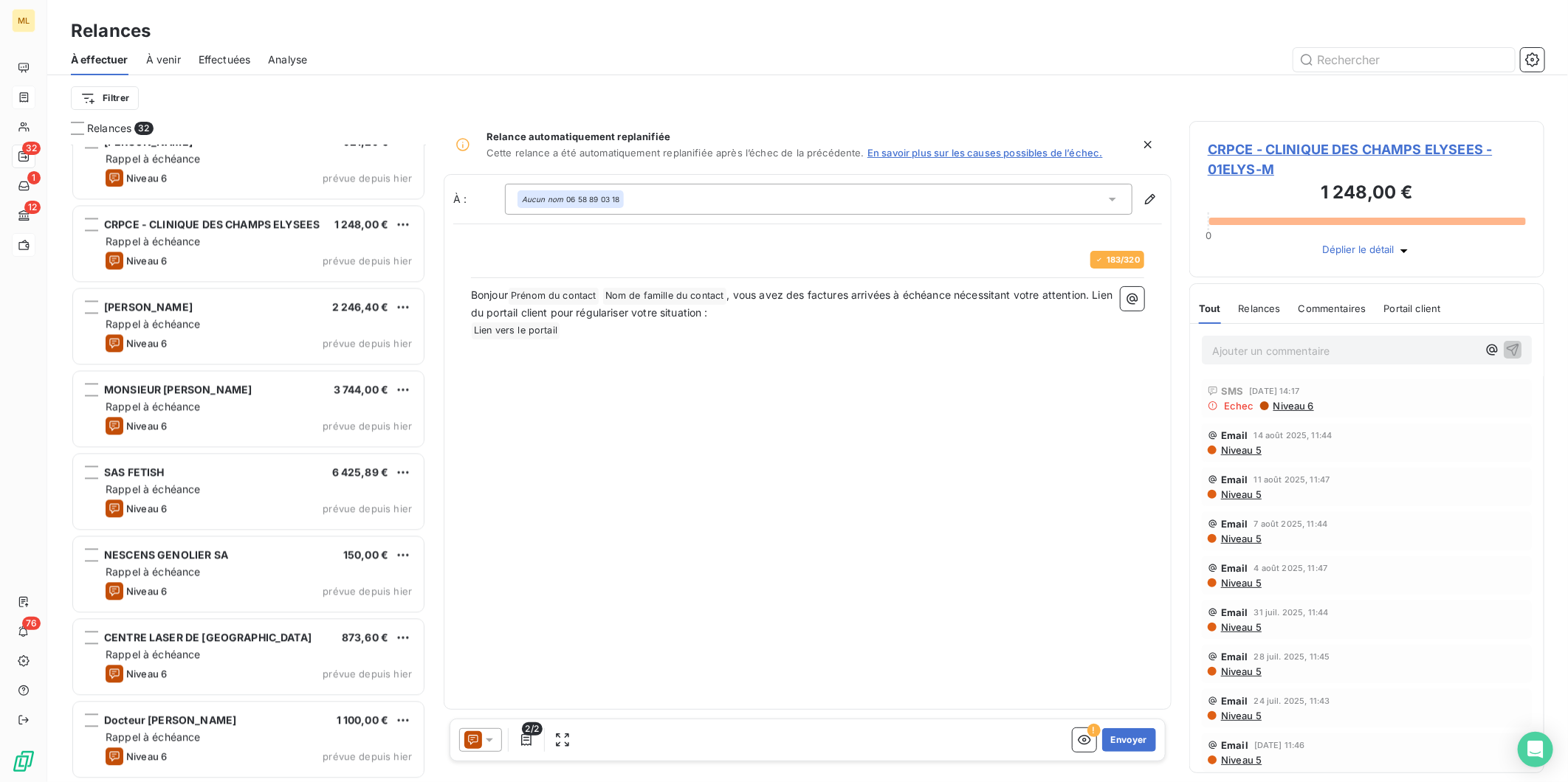
scroll to position [2007, 0]
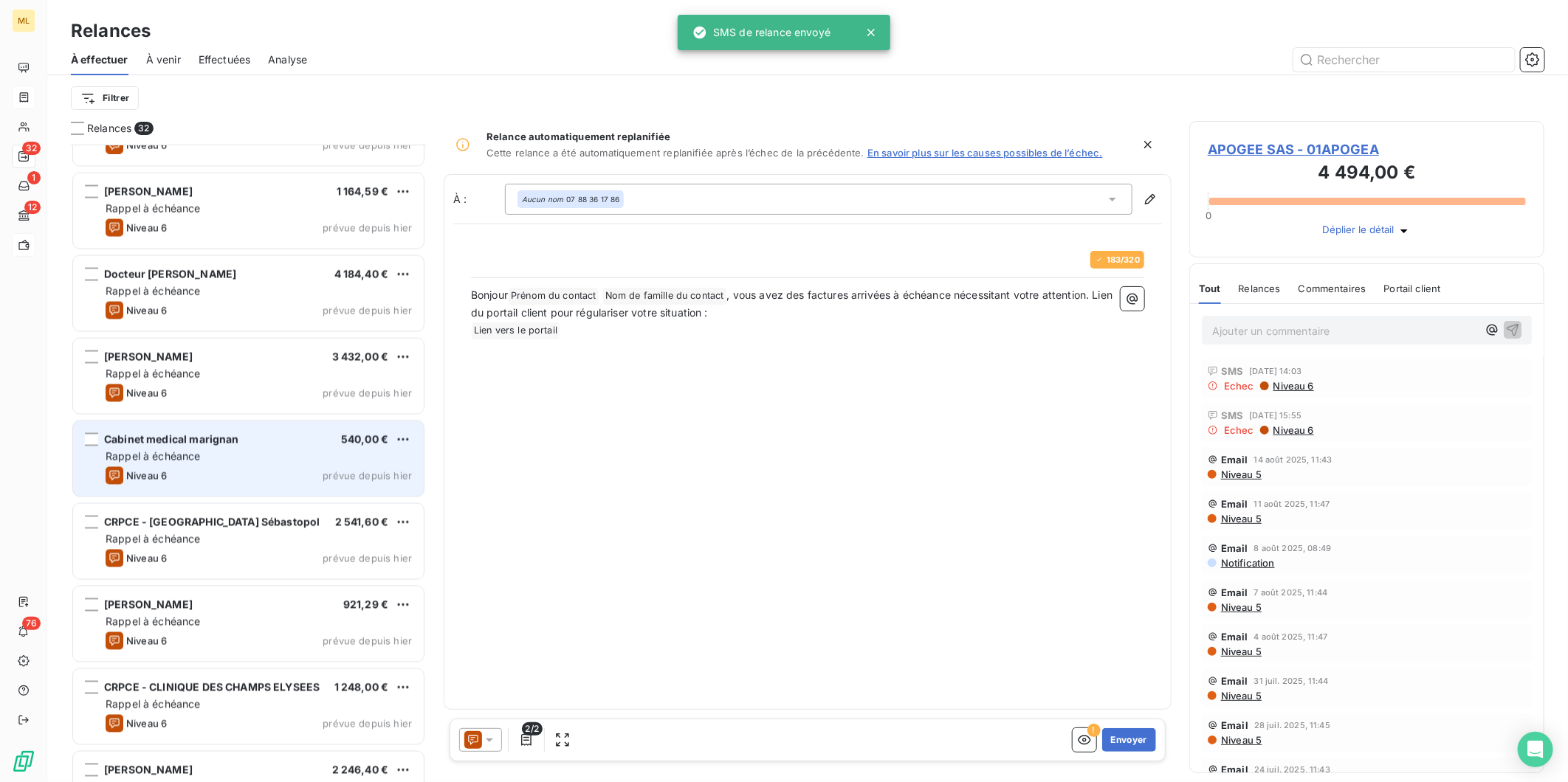
scroll to position [1516, 0]
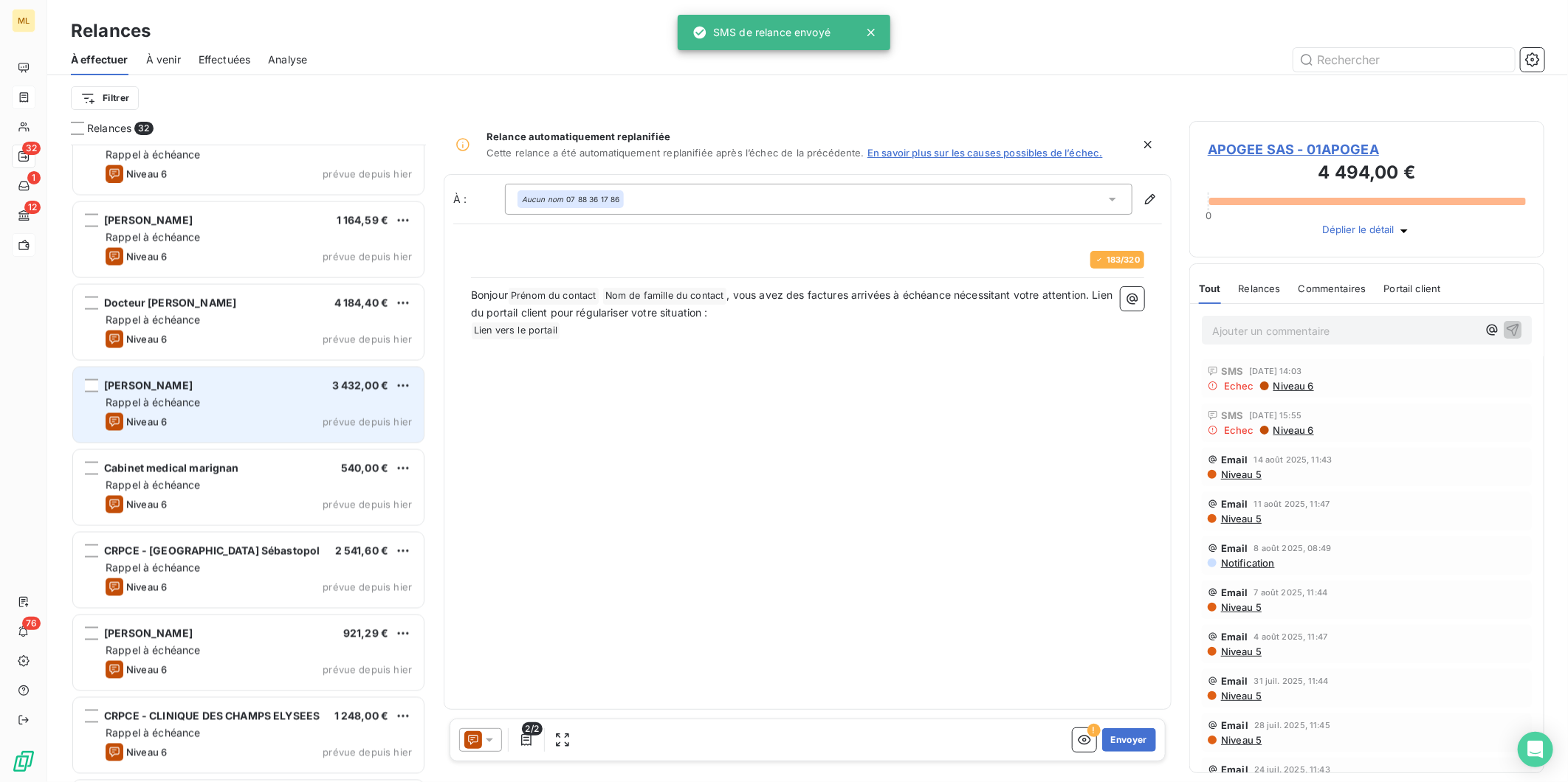
click at [185, 410] on div "[PERSON_NAME] 3 432,00 € Rappel à échéance Niveau 6 prévue depuis [DATE]" at bounding box center [248, 405] width 350 height 76
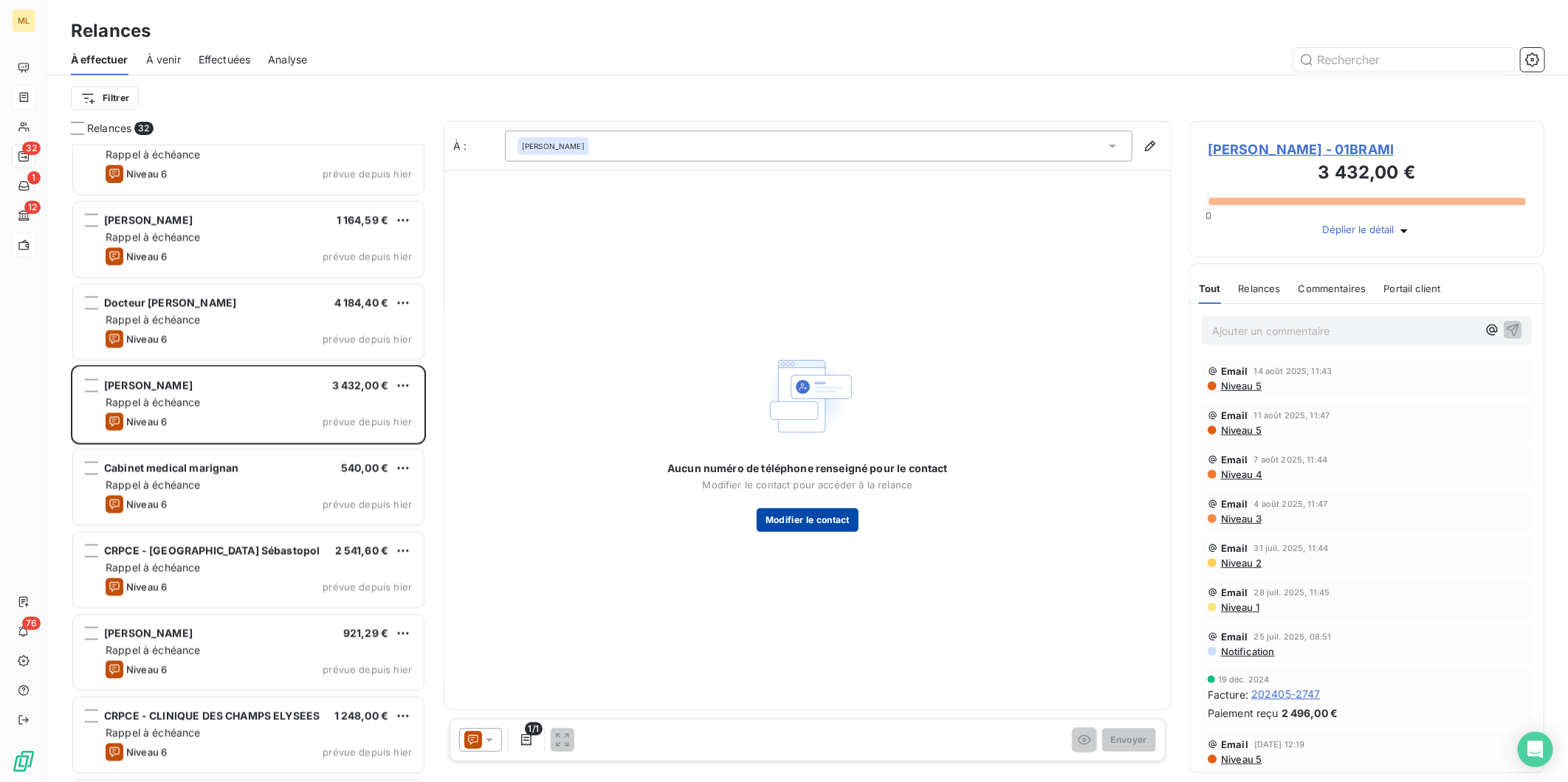
click at [804, 524] on button "Modifier le contact" at bounding box center [808, 520] width 102 height 24
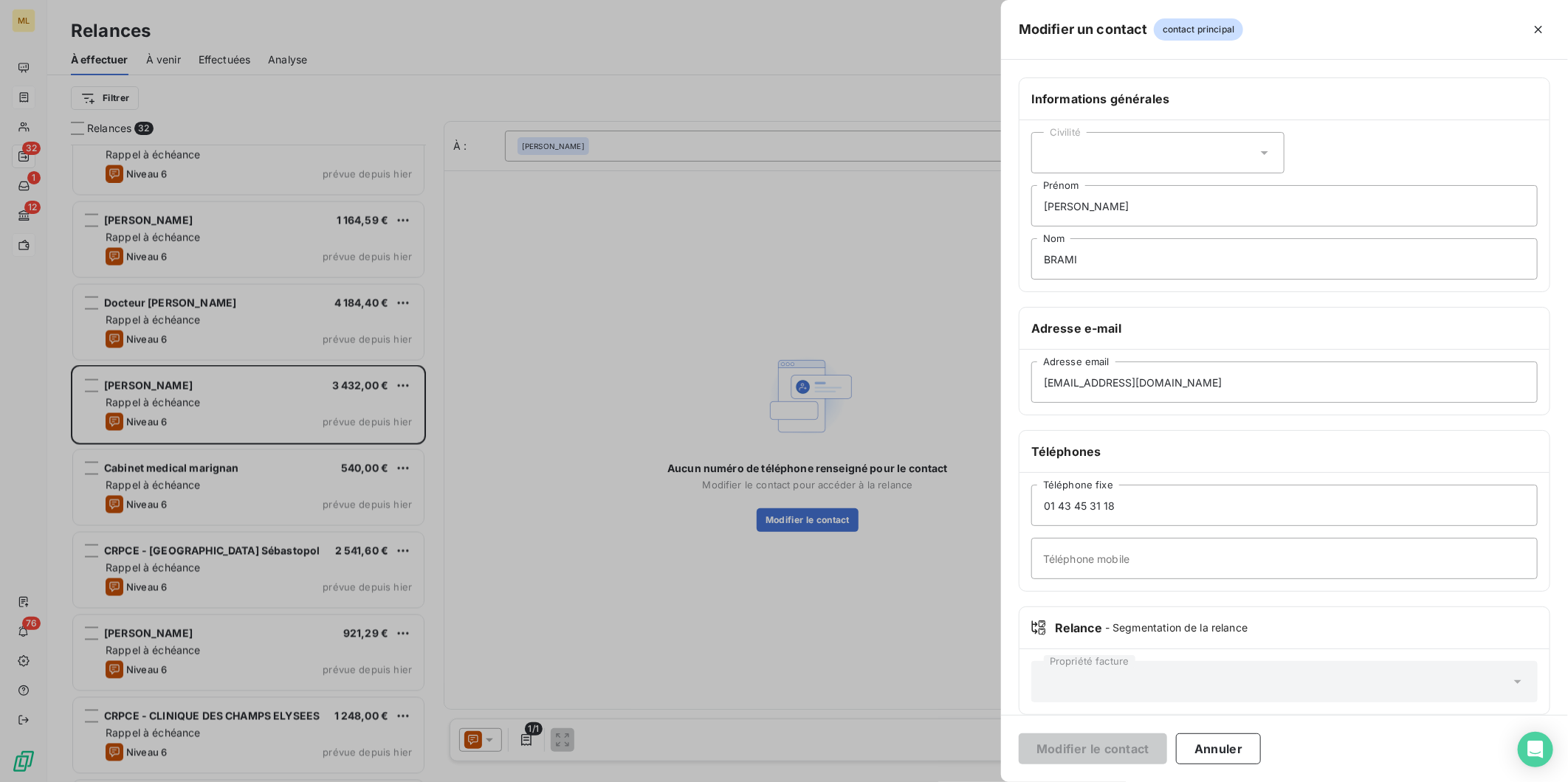
click at [836, 277] on div at bounding box center [784, 391] width 1568 height 782
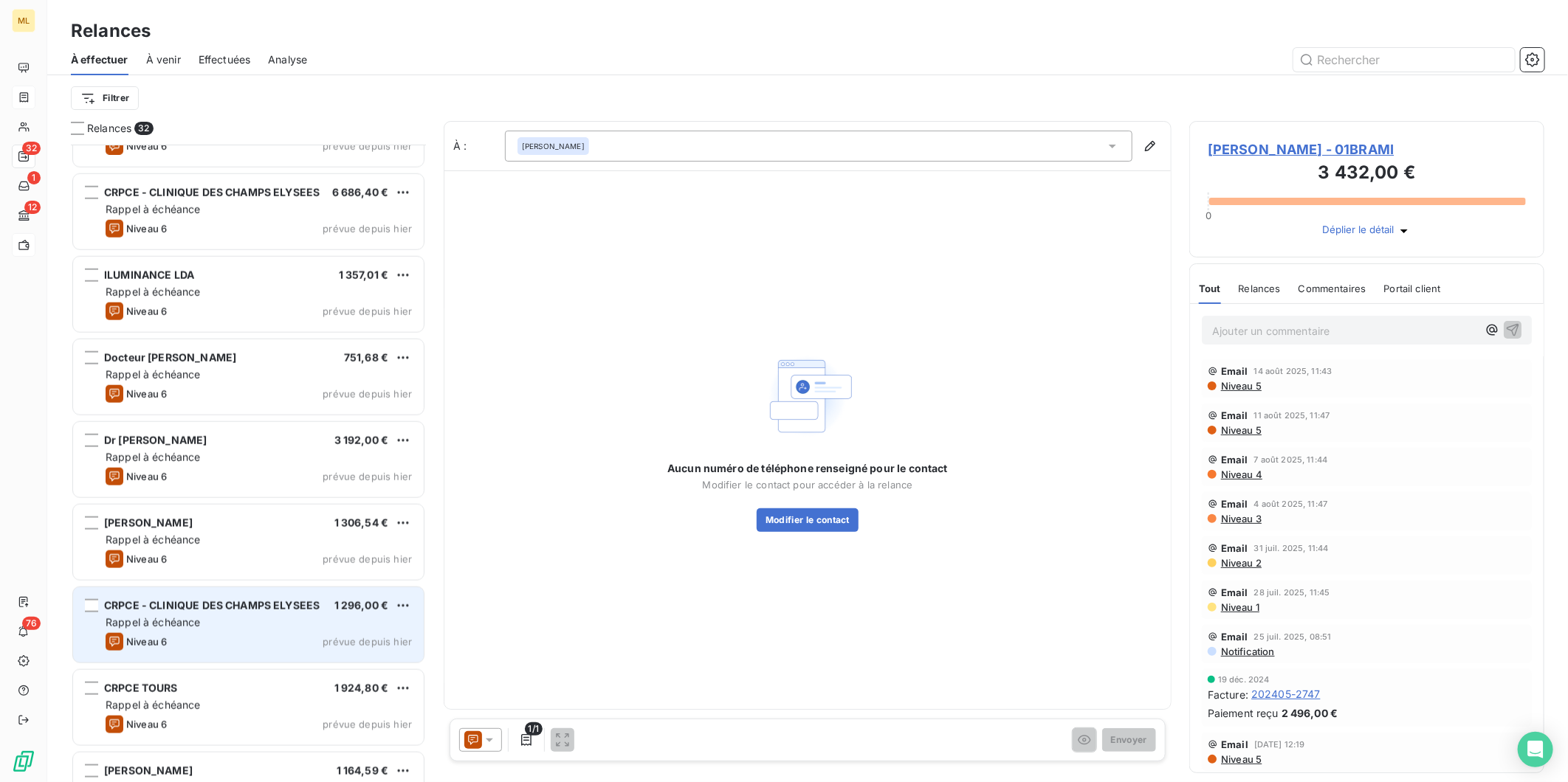
scroll to position [942, 0]
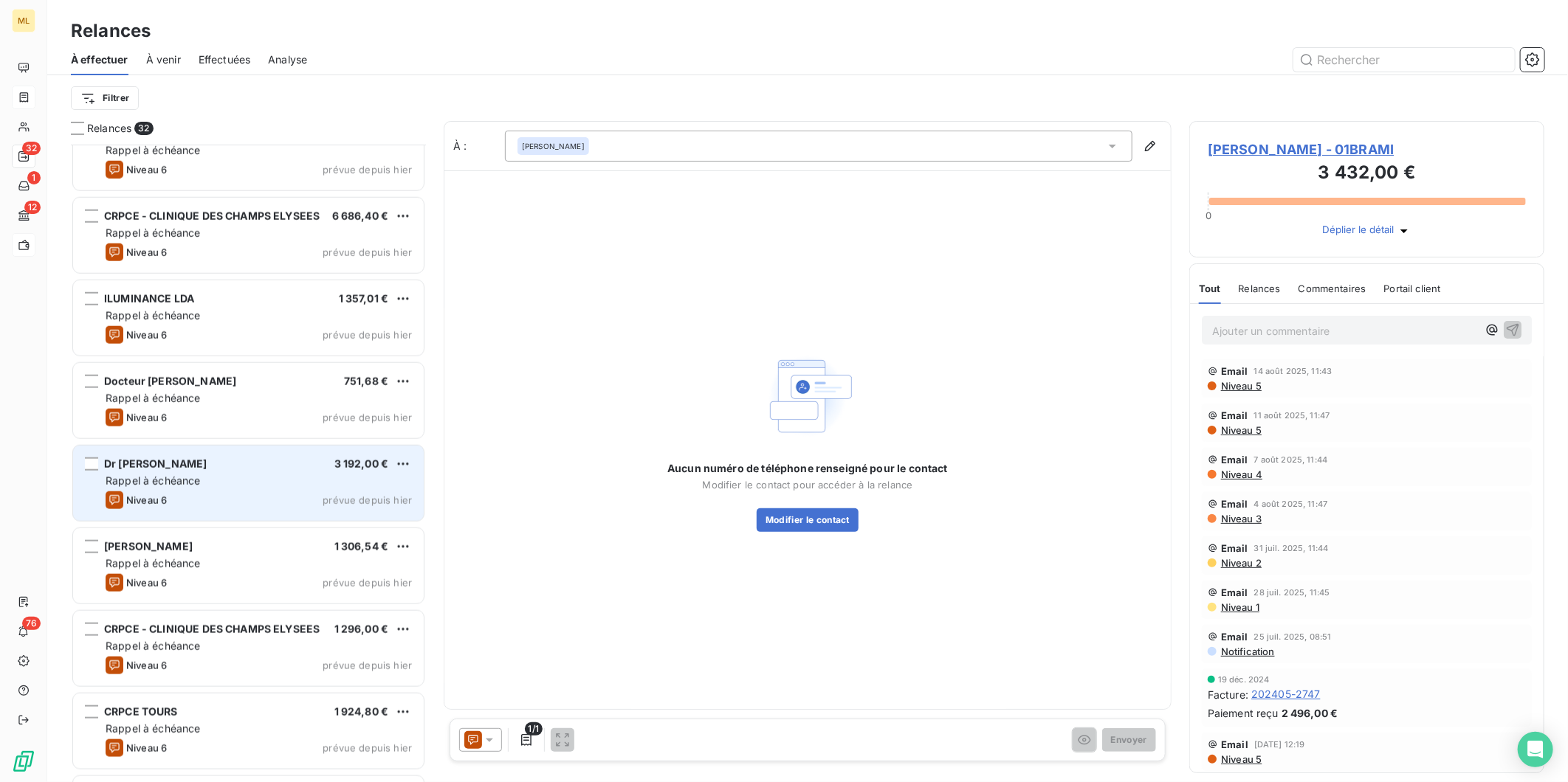
click at [278, 487] on div "Rappel à échéance" at bounding box center [258, 480] width 306 height 14
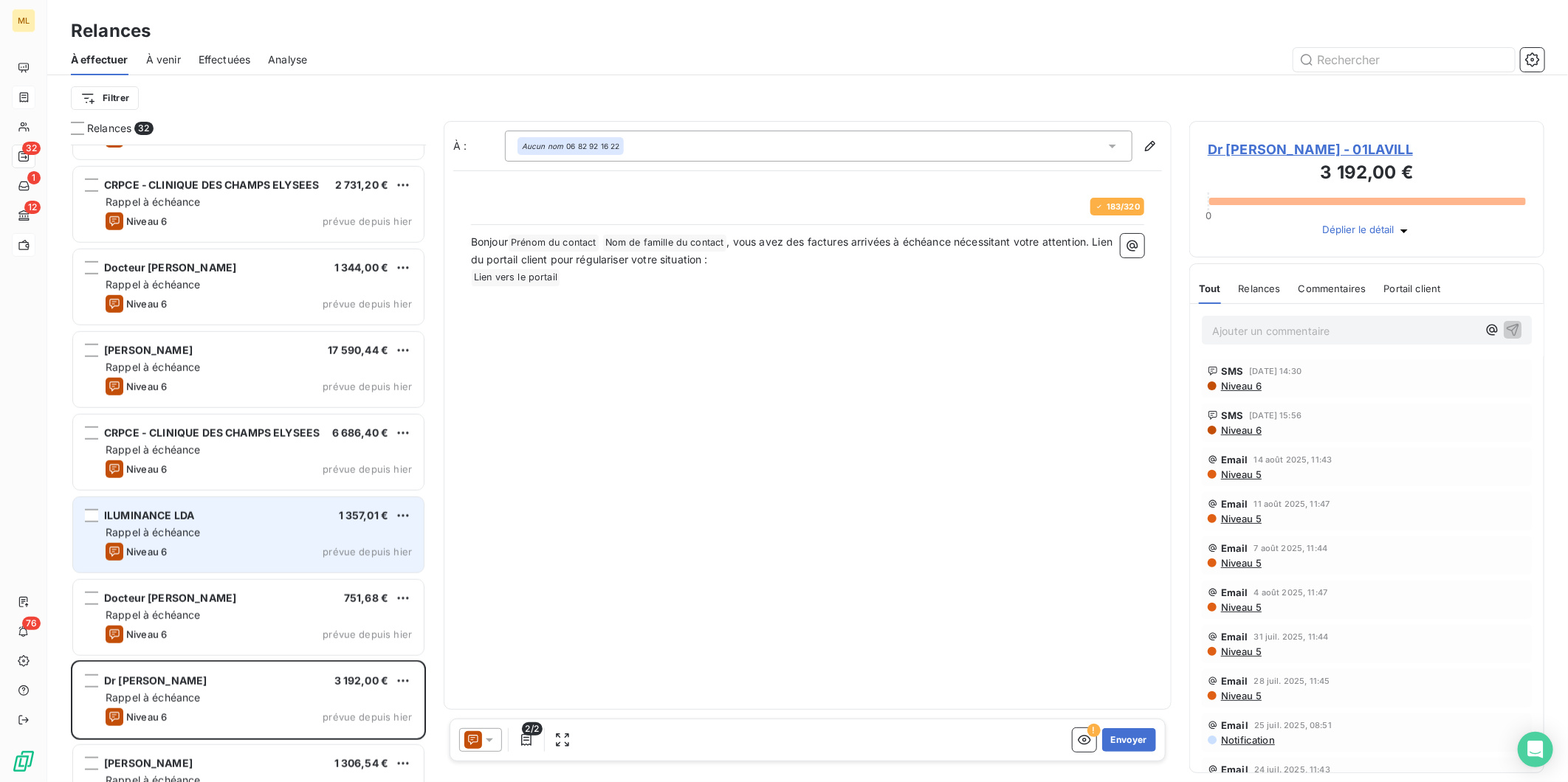
scroll to position [696, 0]
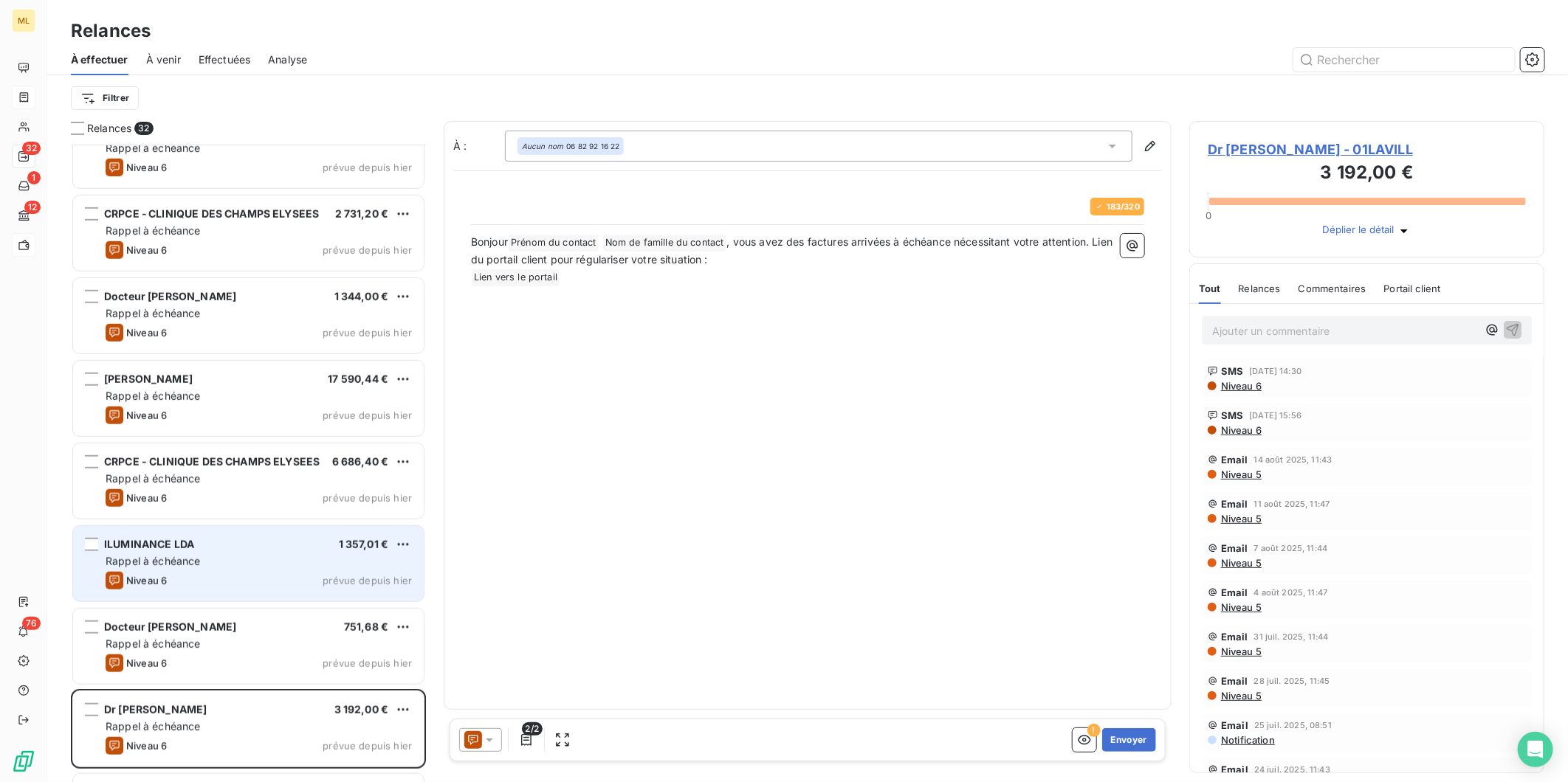
click at [270, 548] on div "ILUMINANCE LDA 1 357,01 €" at bounding box center [258, 545] width 306 height 14
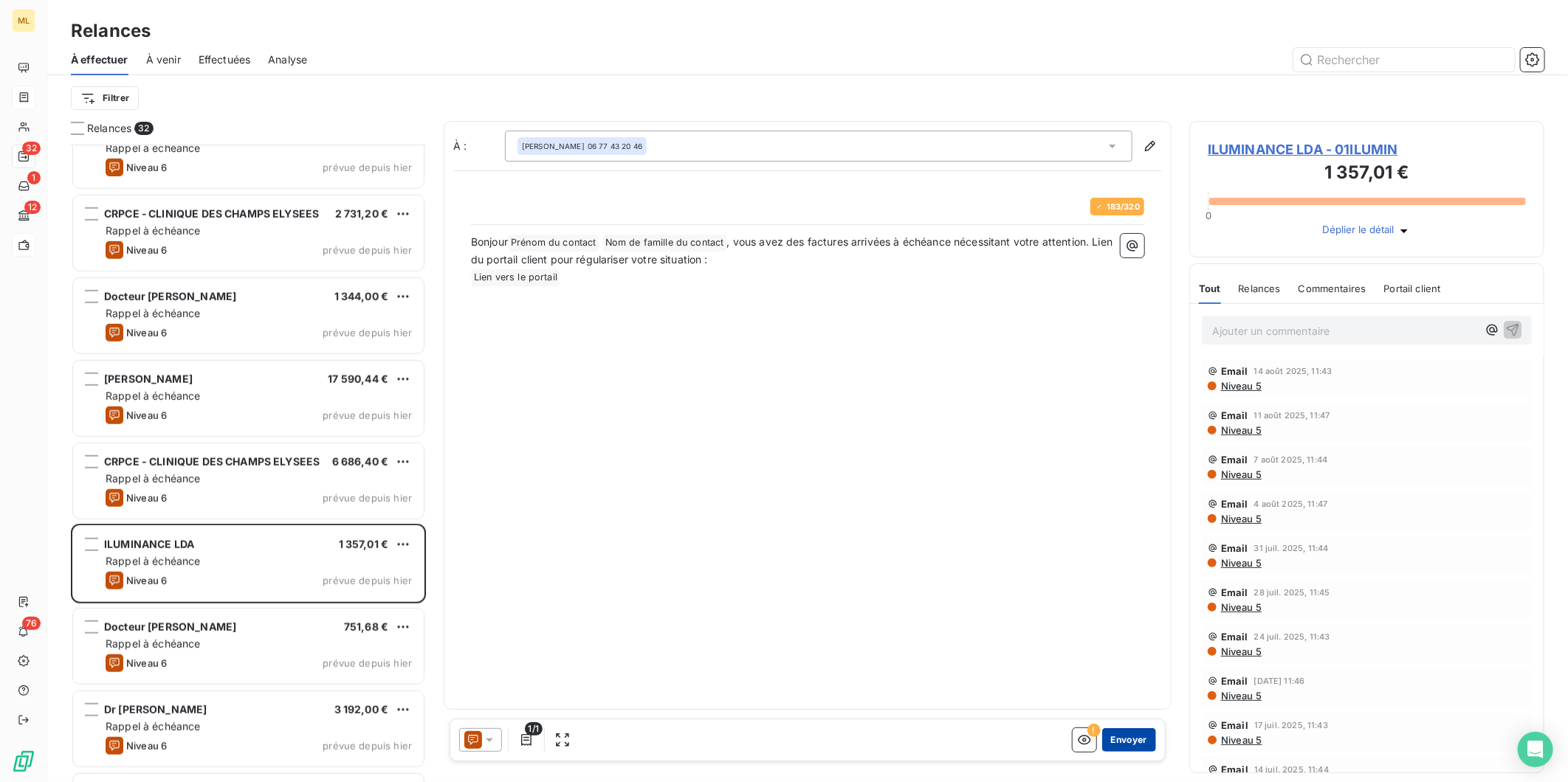
click at [1127, 735] on button "Envoyer" at bounding box center [1128, 740] width 54 height 24
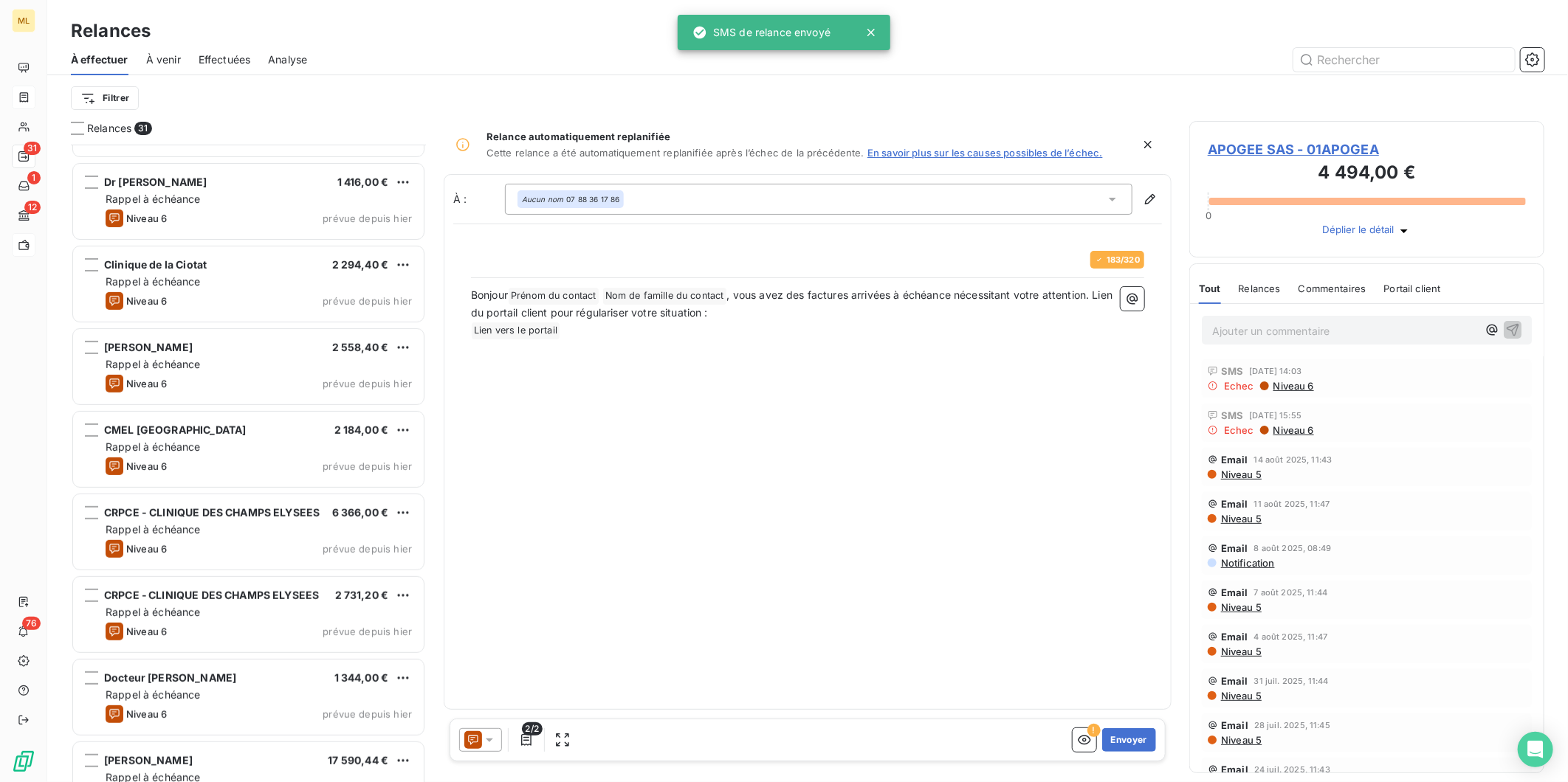
scroll to position [286, 0]
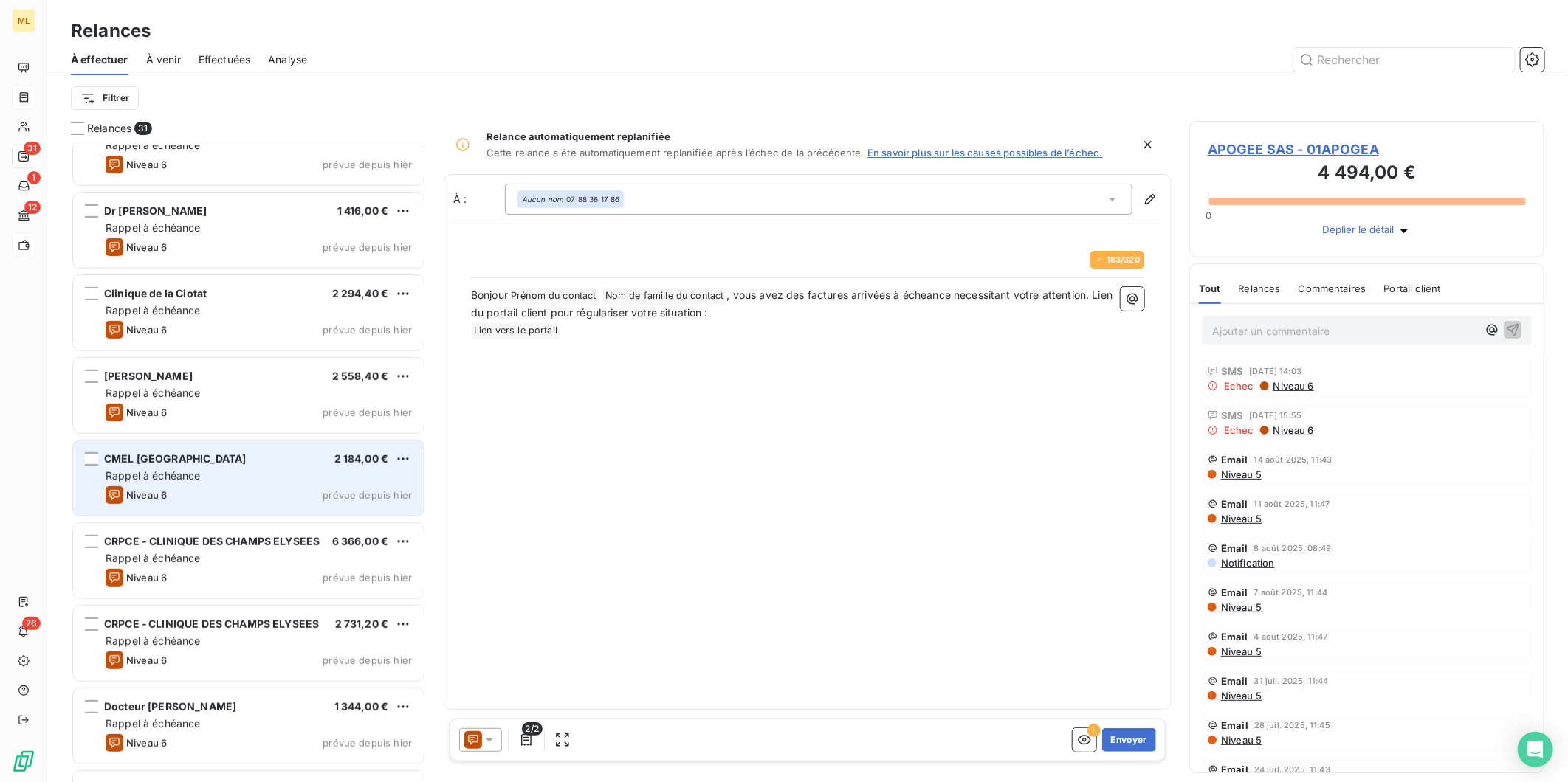
click at [296, 486] on div "Niveau 6 prévue depuis [DATE]" at bounding box center [258, 495] width 306 height 18
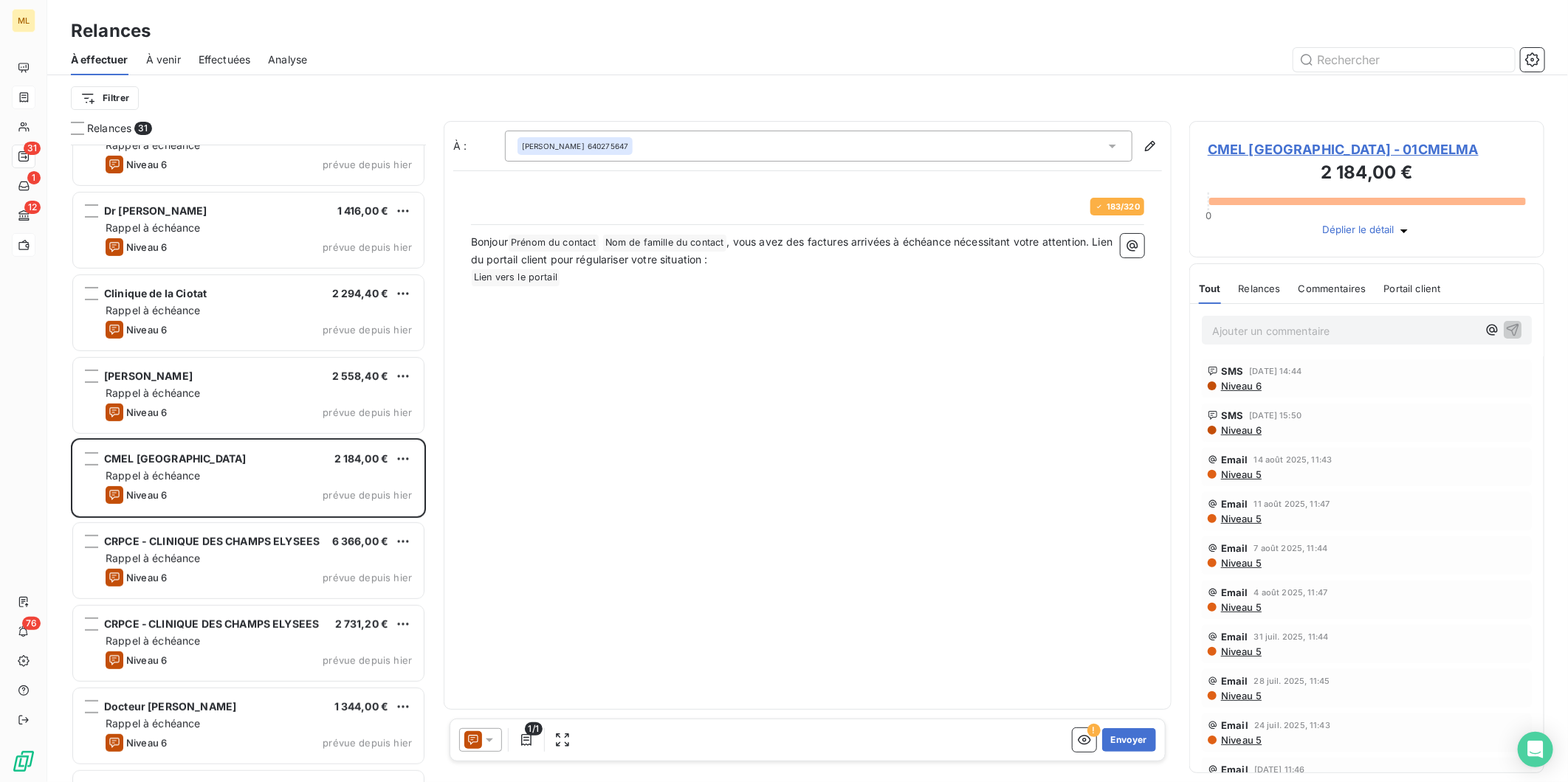
click at [1250, 385] on span "Niveau 6" at bounding box center [1240, 386] width 42 height 12
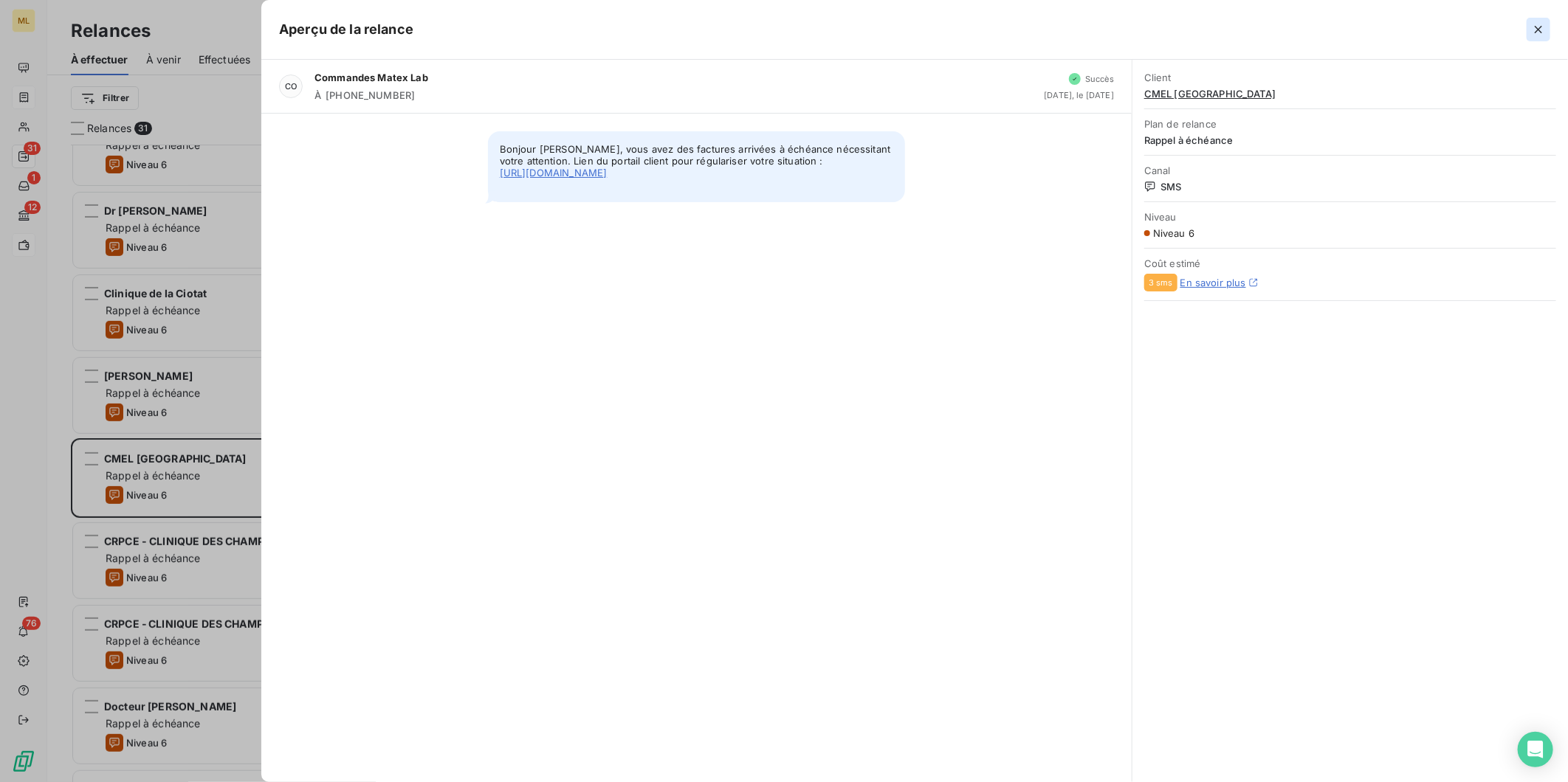
click at [1538, 34] on icon "button" at bounding box center [1537, 29] width 14 height 14
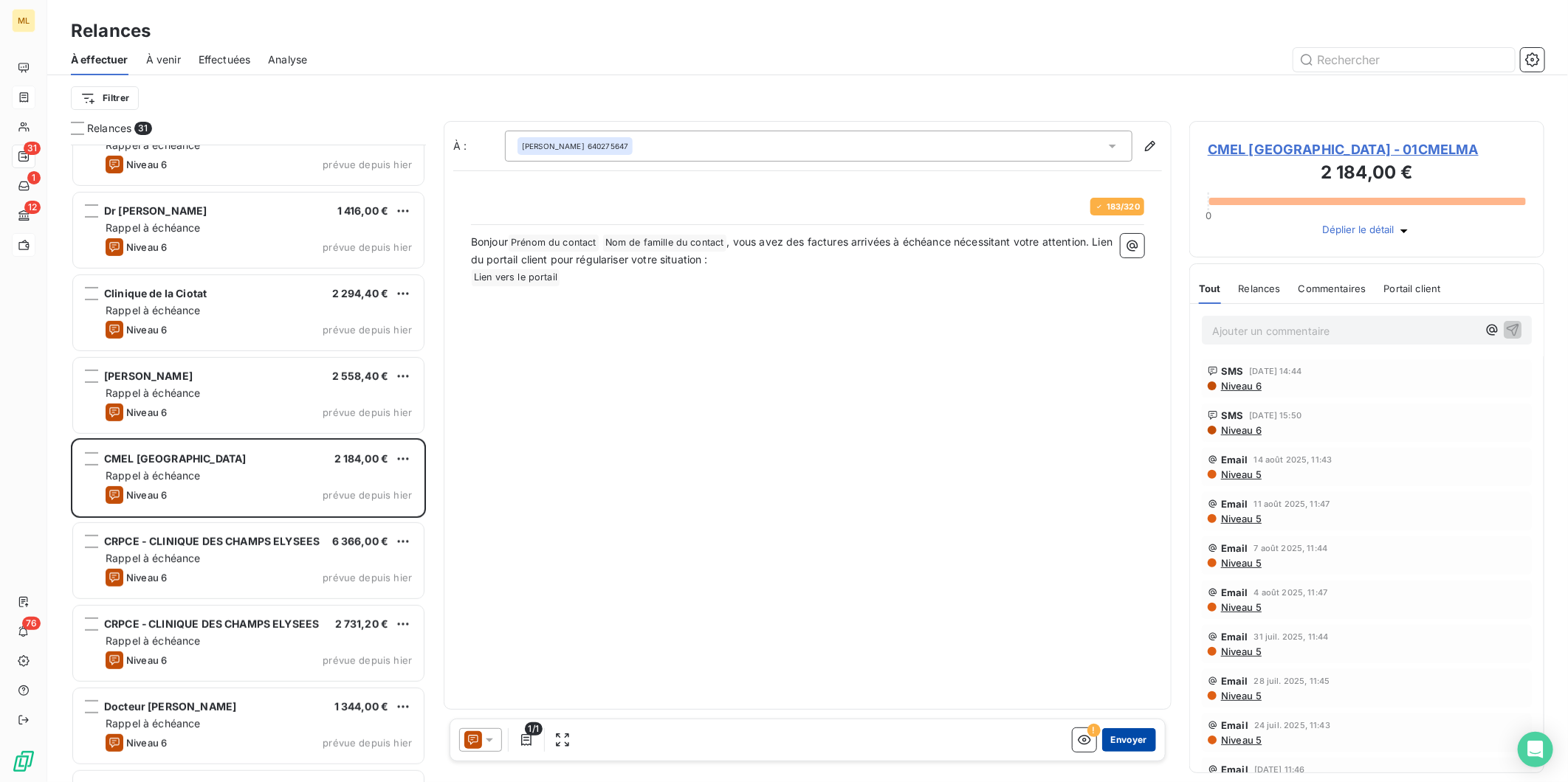
click at [1129, 736] on button "Envoyer" at bounding box center [1128, 740] width 54 height 24
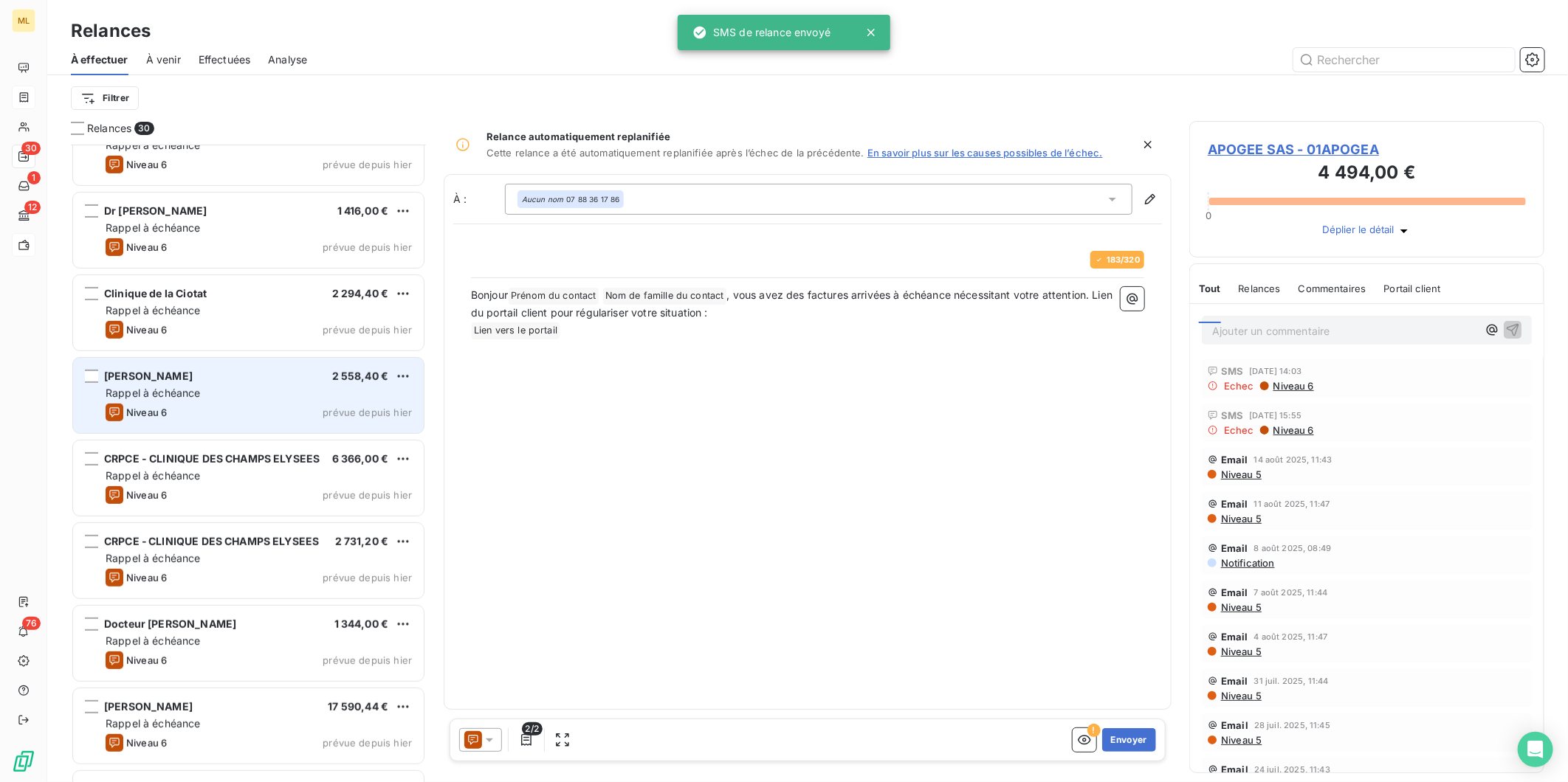
click at [266, 394] on div "Rappel à échéance" at bounding box center [258, 393] width 306 height 14
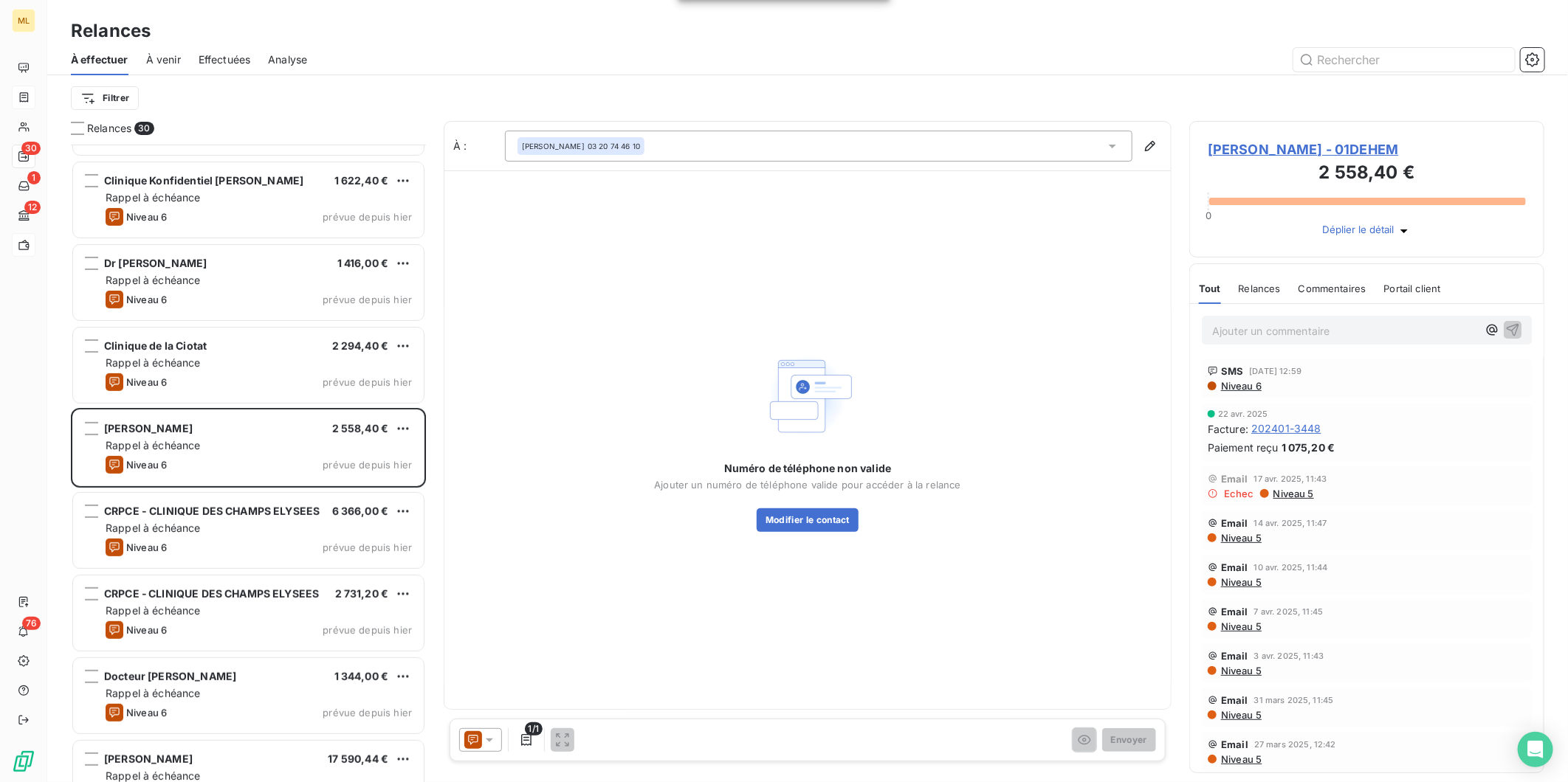
scroll to position [204, 0]
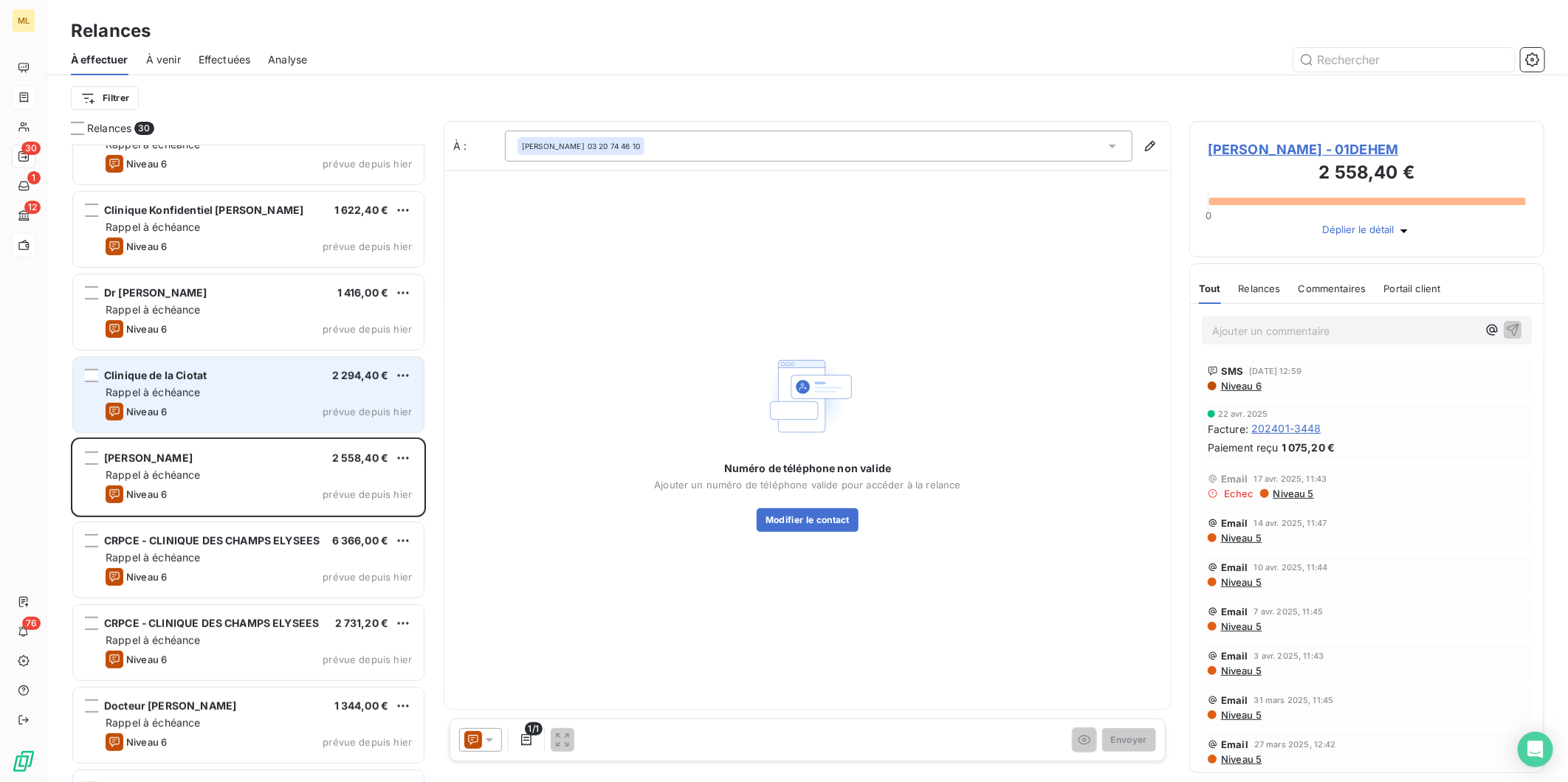
click at [252, 393] on div "Rappel à échéance" at bounding box center [258, 392] width 306 height 14
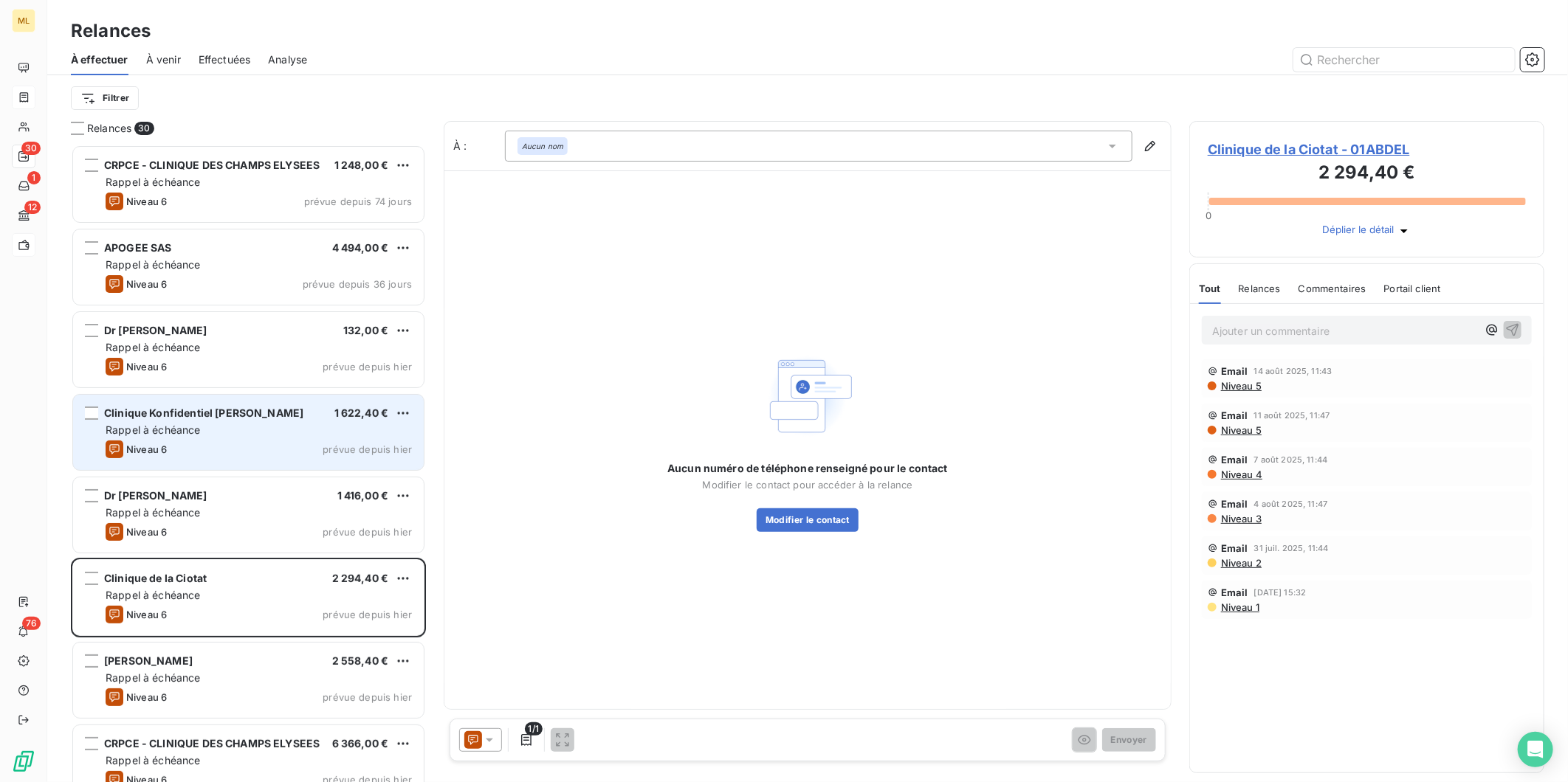
click at [254, 436] on div "Rappel à échéance" at bounding box center [258, 429] width 306 height 14
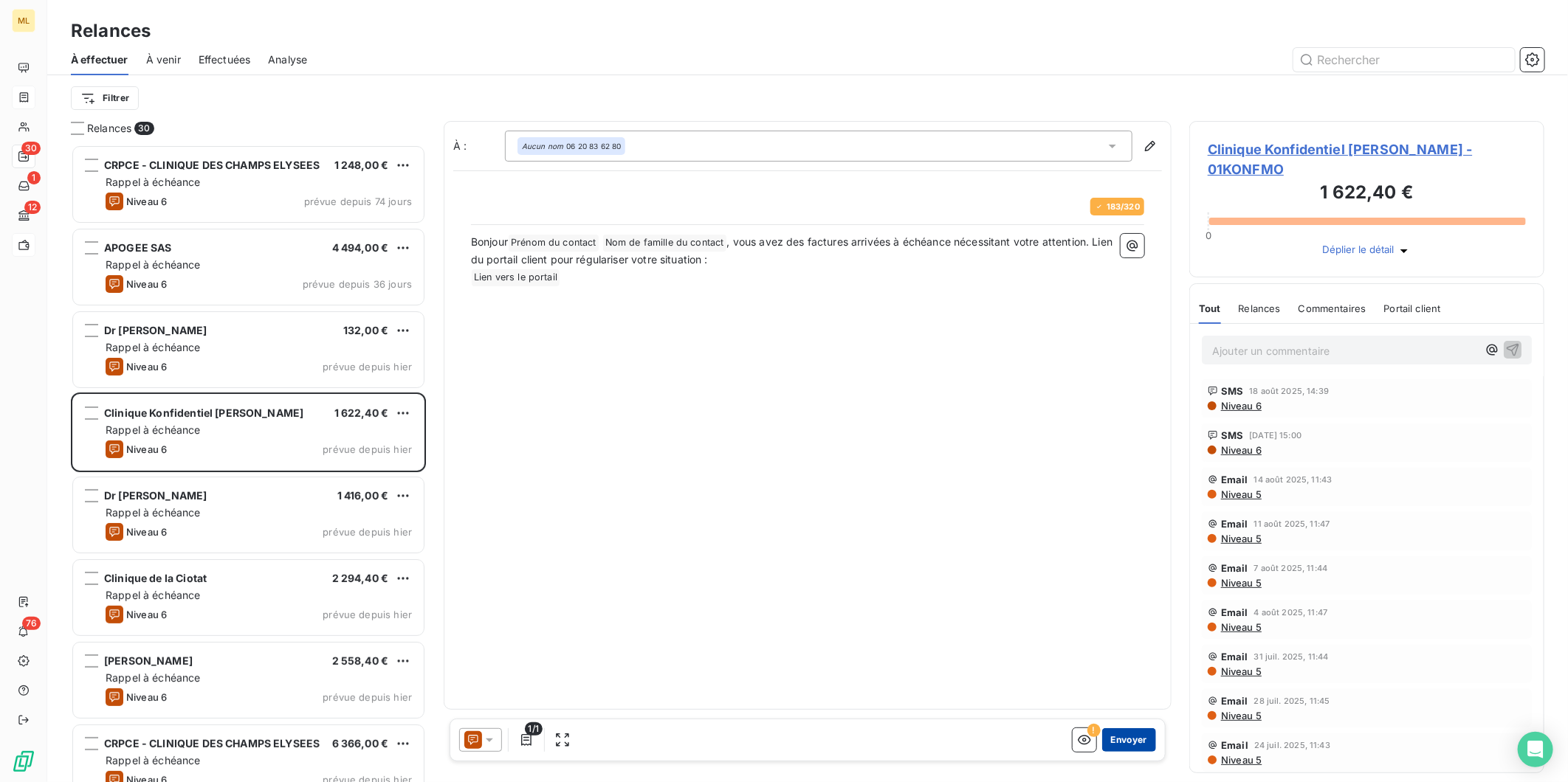
click at [1133, 739] on button "Envoyer" at bounding box center [1128, 740] width 54 height 24
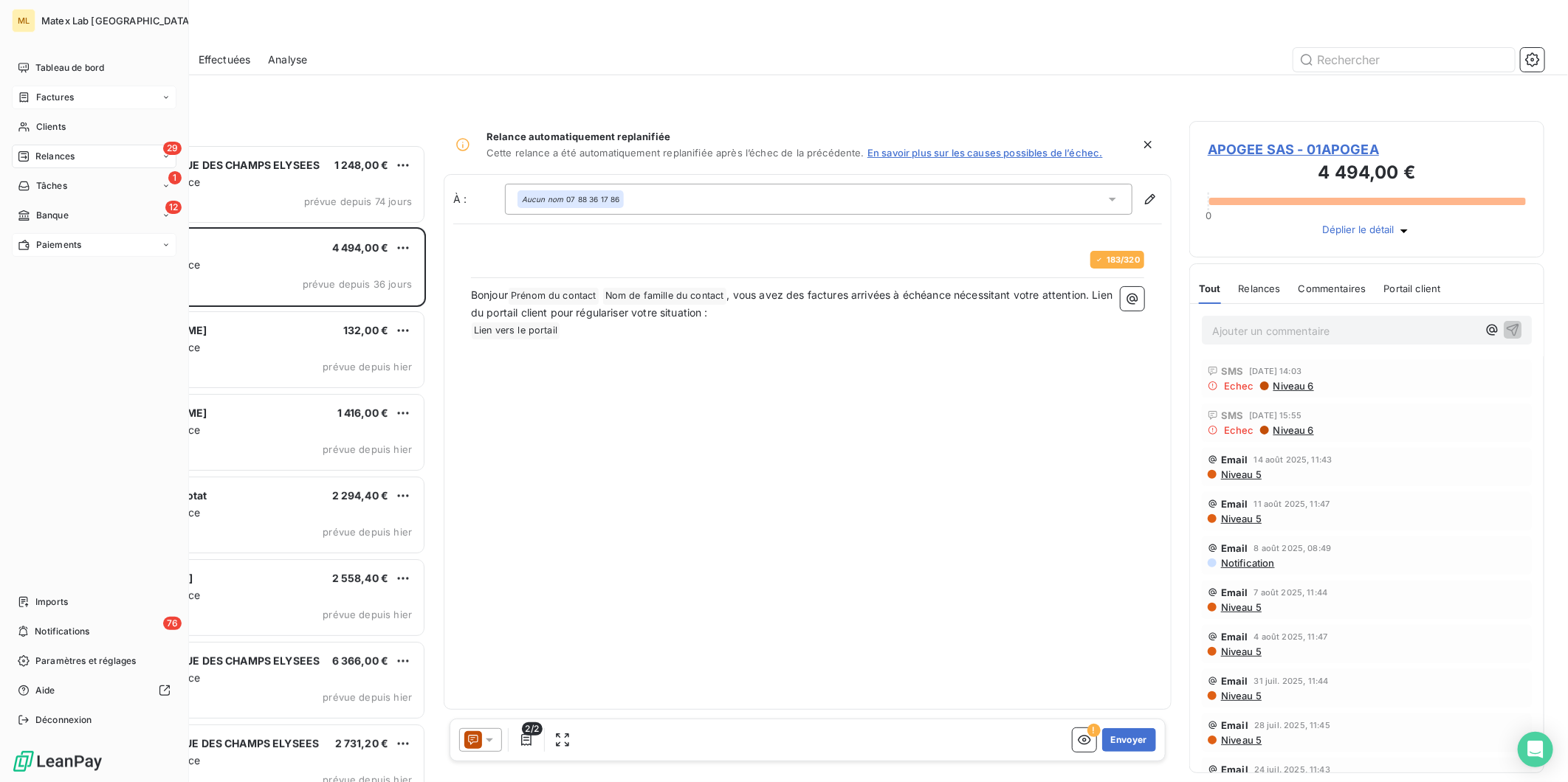
click at [60, 241] on span "Paiements" at bounding box center [59, 245] width 45 height 14
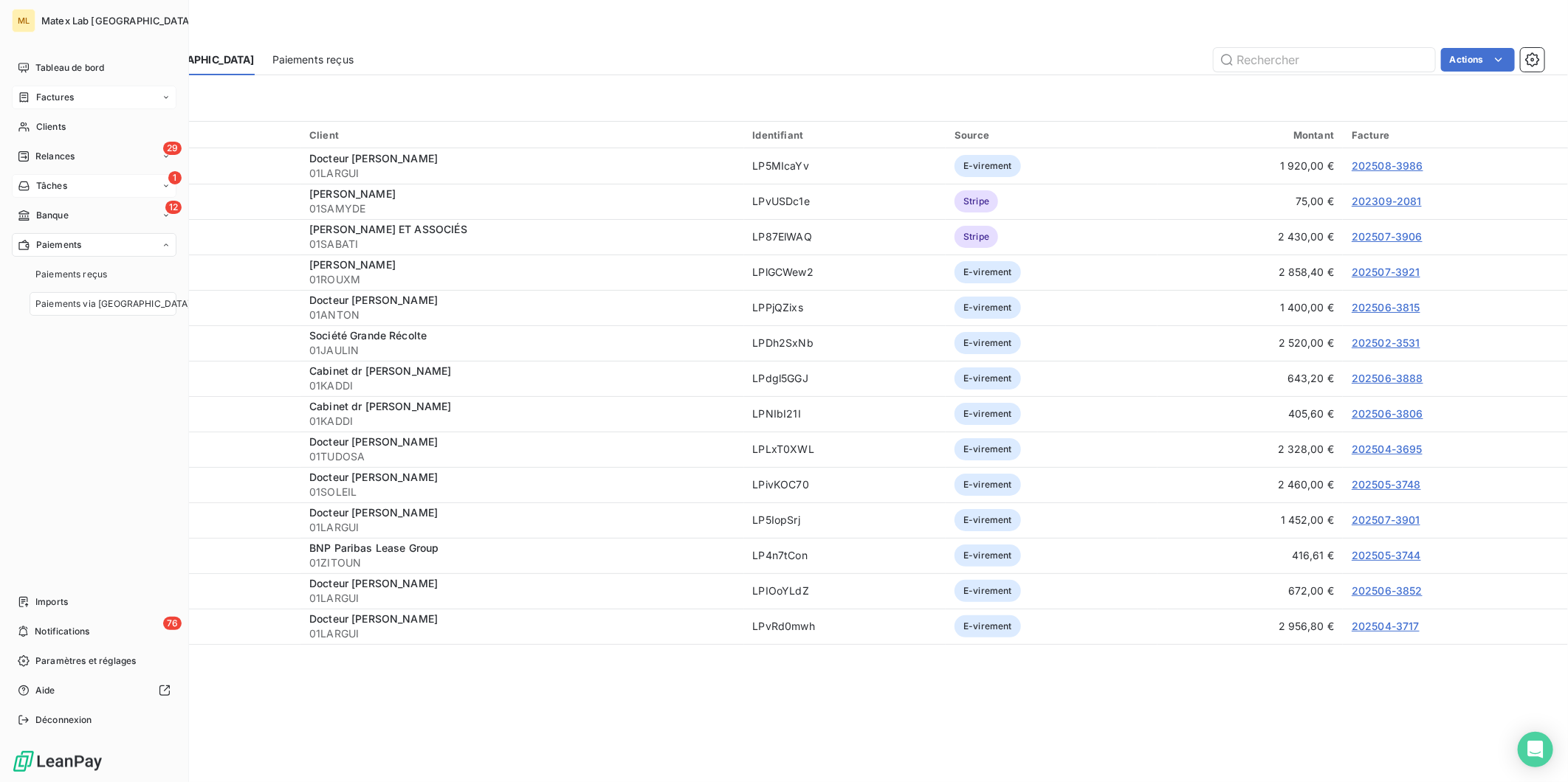
click at [57, 186] on span "Tâches" at bounding box center [52, 186] width 31 height 14
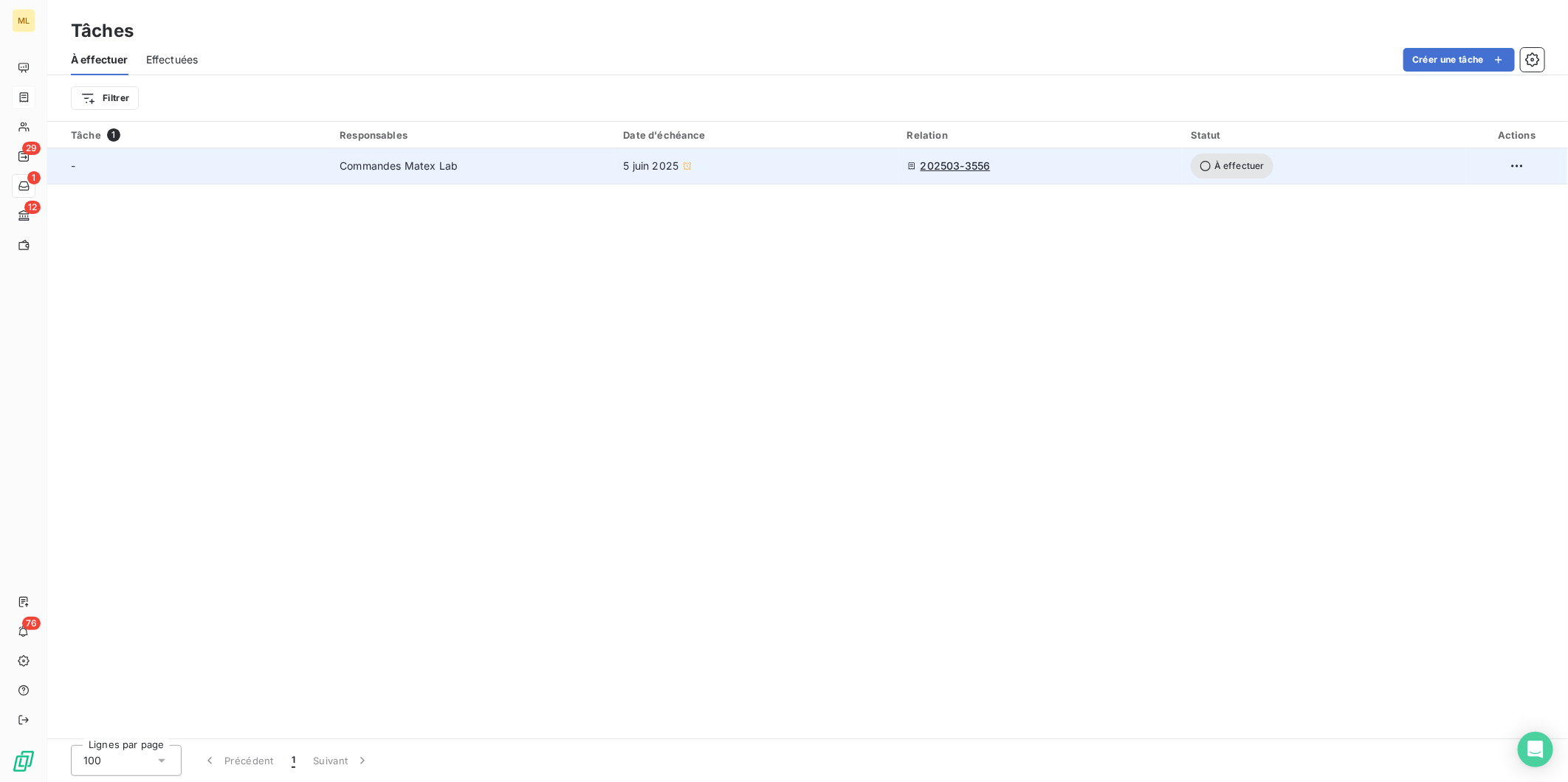
click at [946, 163] on span "202503-3556" at bounding box center [955, 166] width 70 height 14
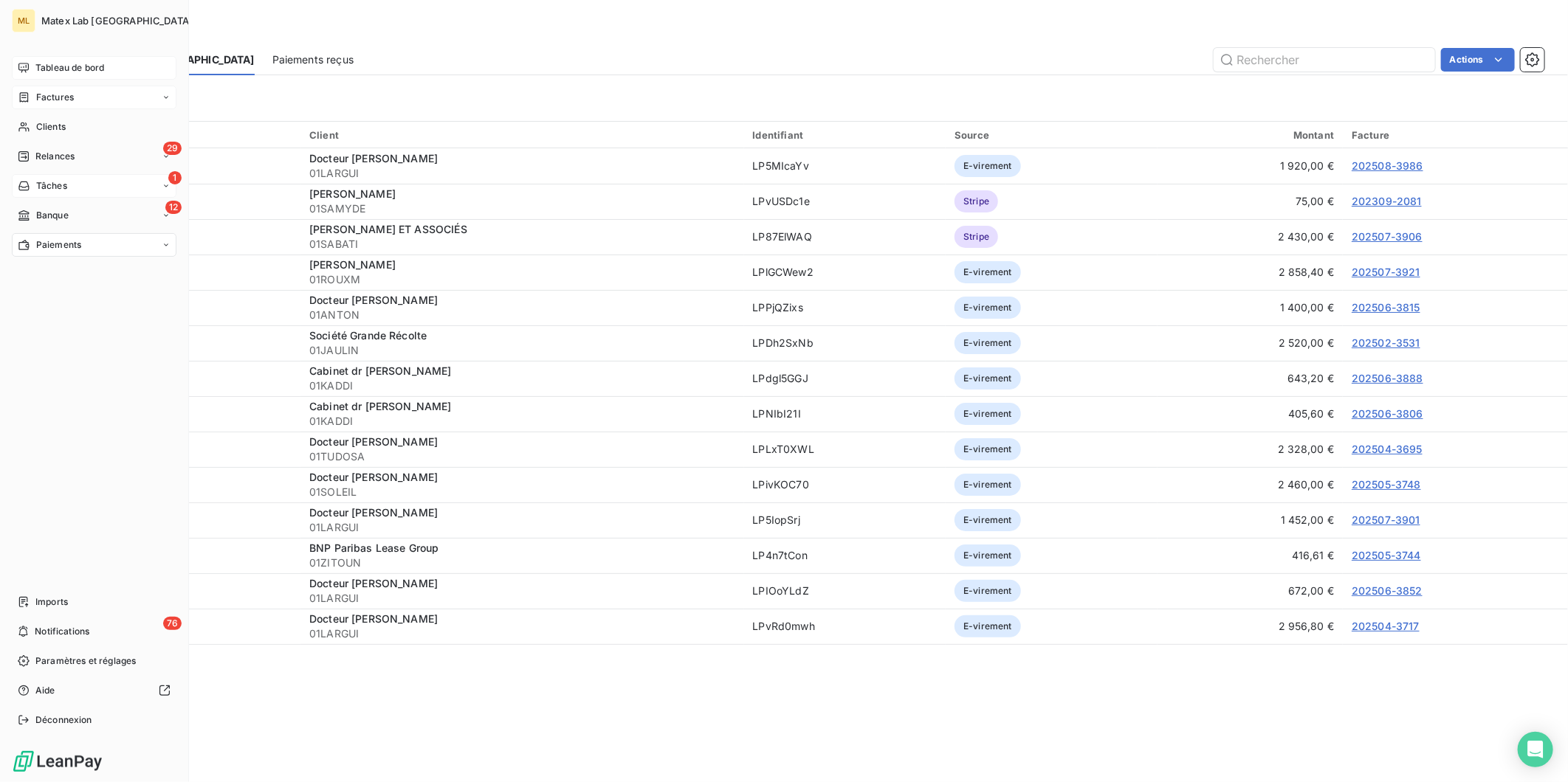
click at [40, 68] on span "Tableau de bord" at bounding box center [70, 68] width 69 height 14
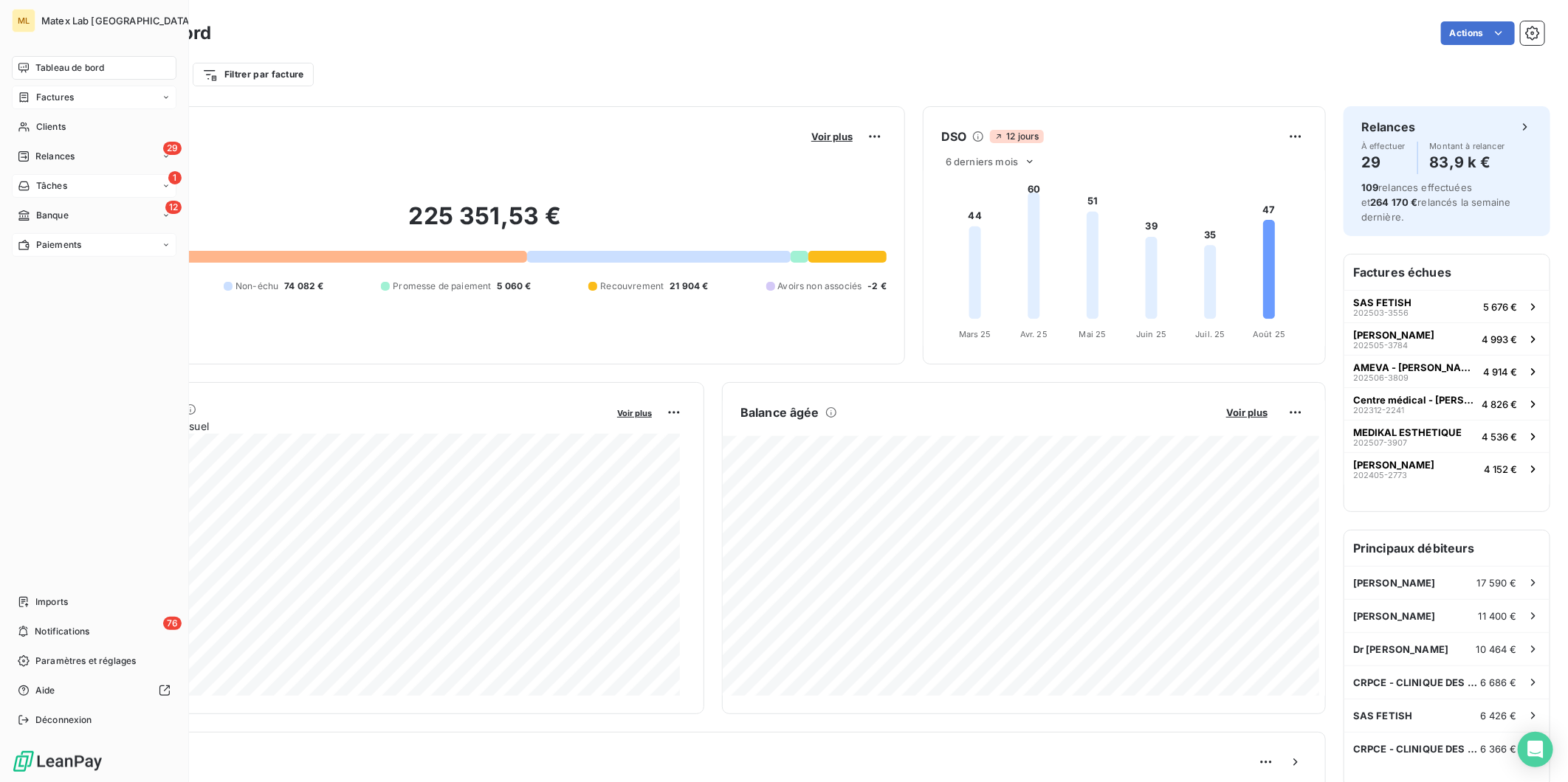
click at [39, 243] on span "Paiements" at bounding box center [59, 245] width 45 height 14
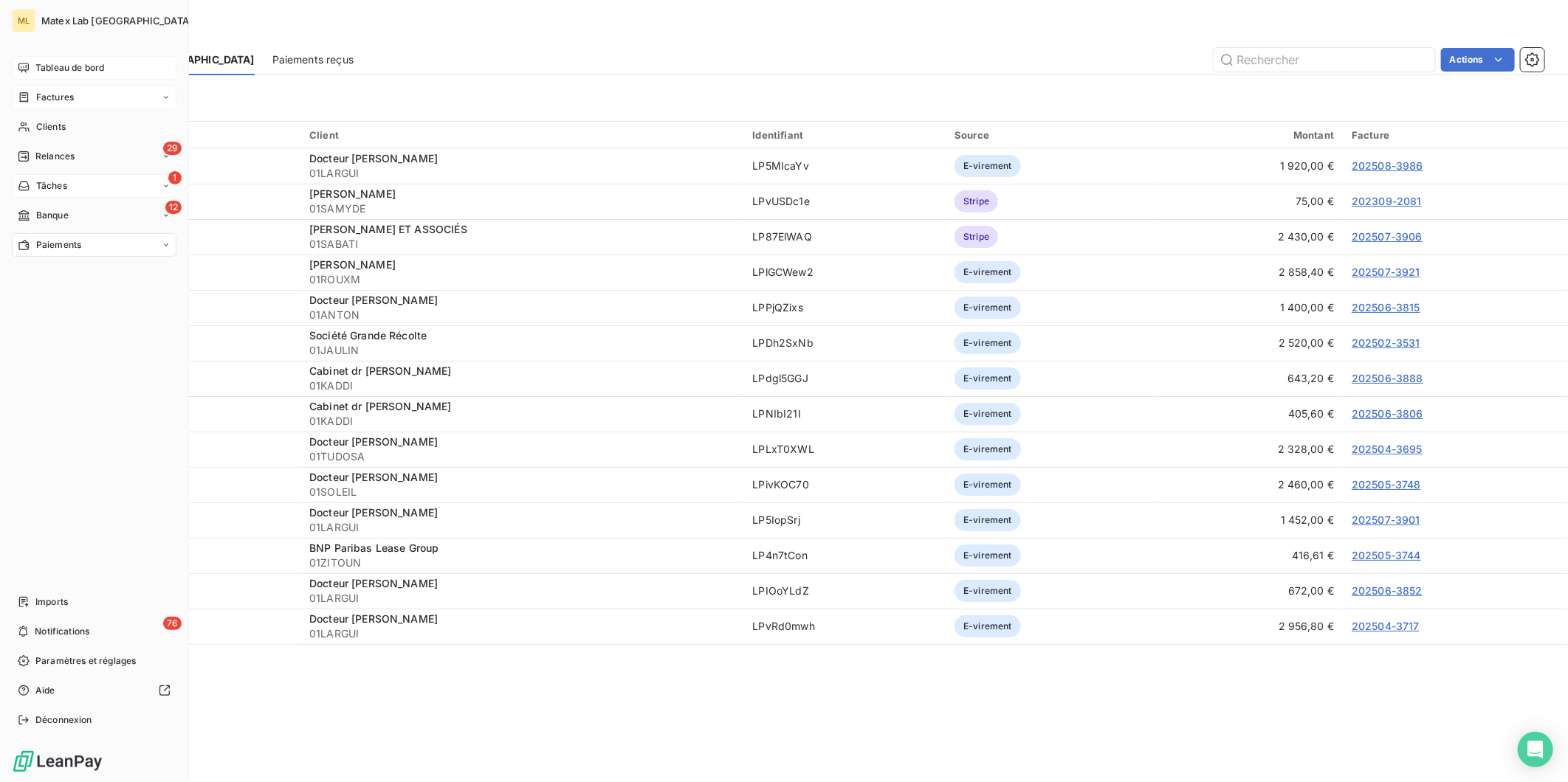
click at [71, 65] on span "Tableau de bord" at bounding box center [70, 68] width 69 height 14
